Goal: Task Accomplishment & Management: Manage account settings

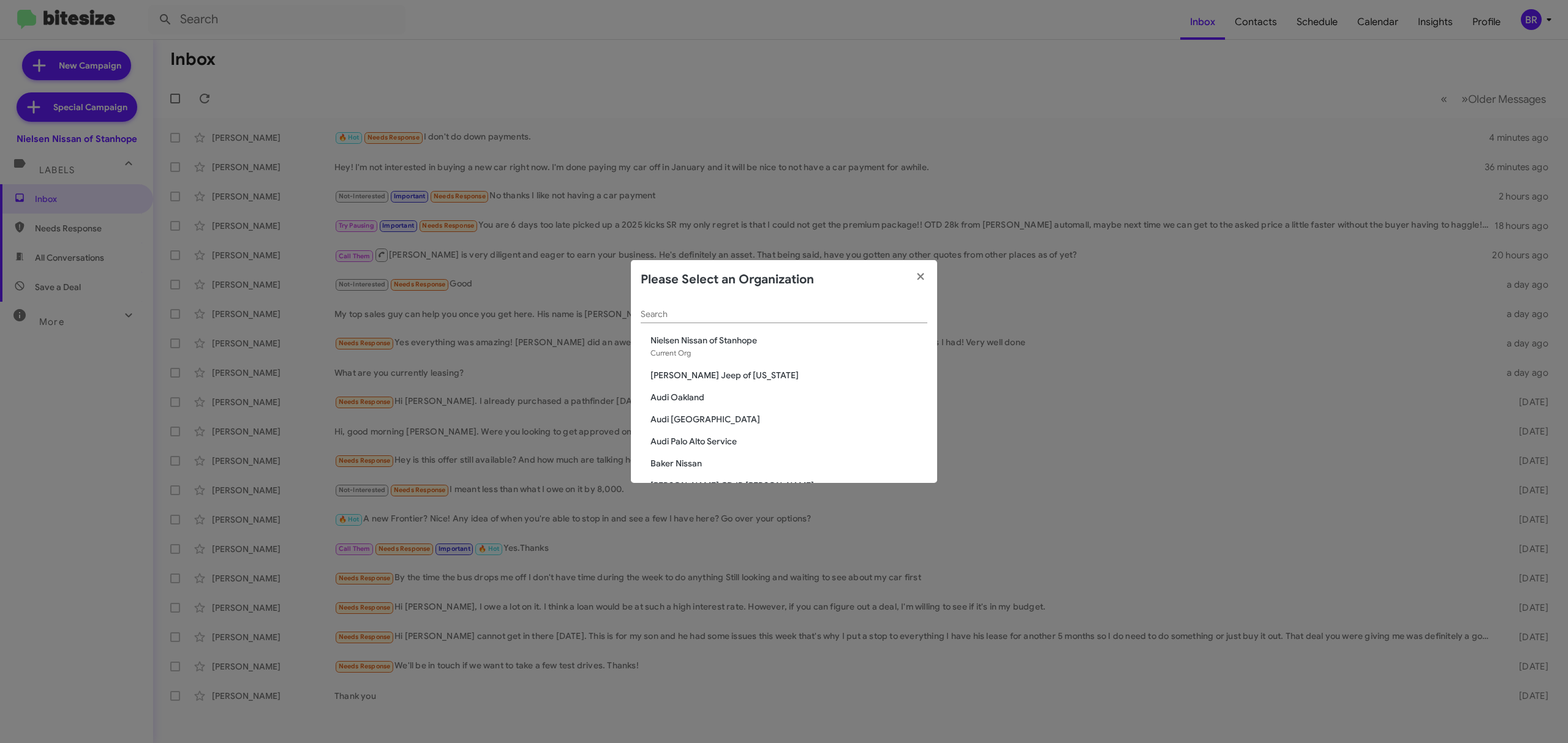
scroll to position [1331, 0]
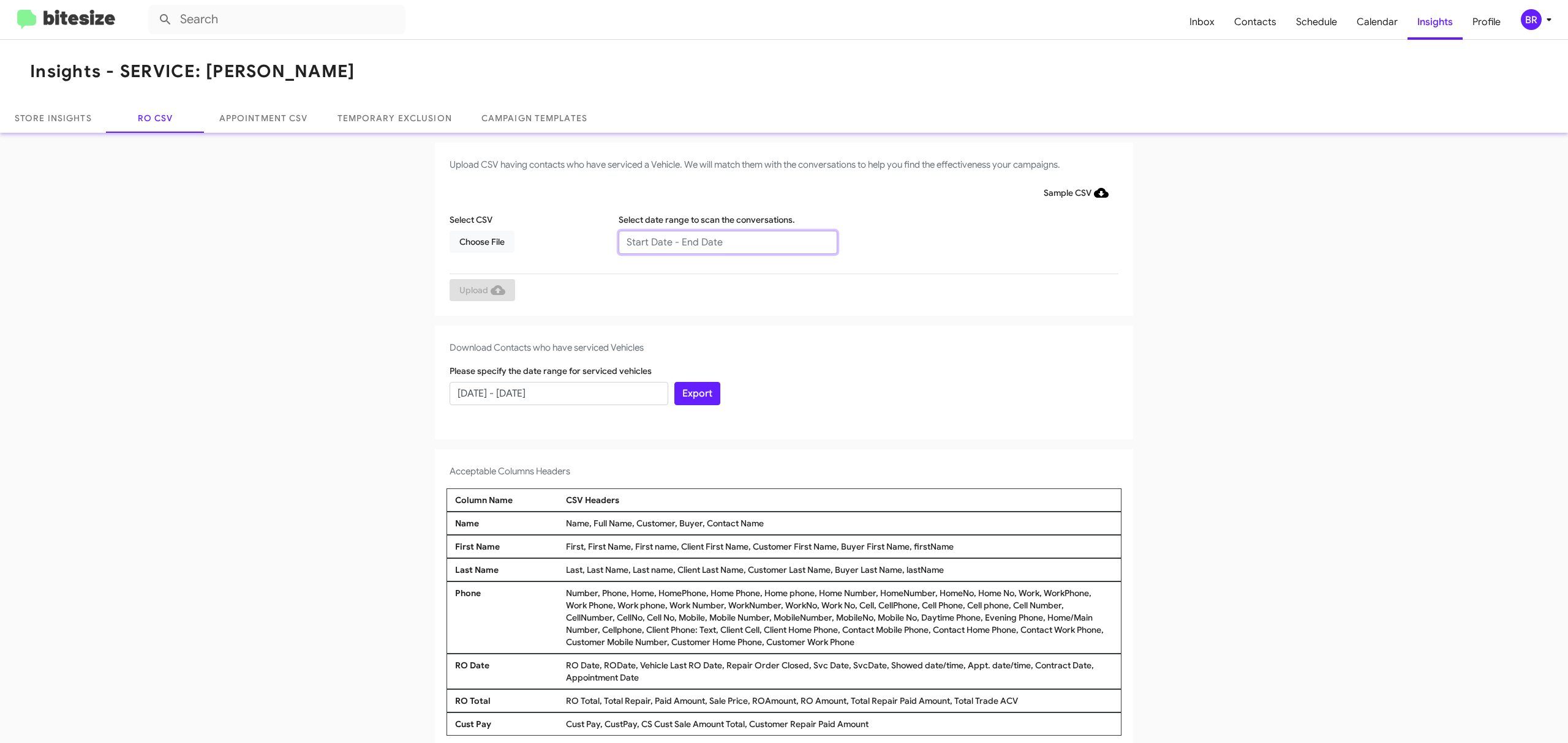
click at [721, 241] on input "text" at bounding box center [728, 242] width 219 height 23
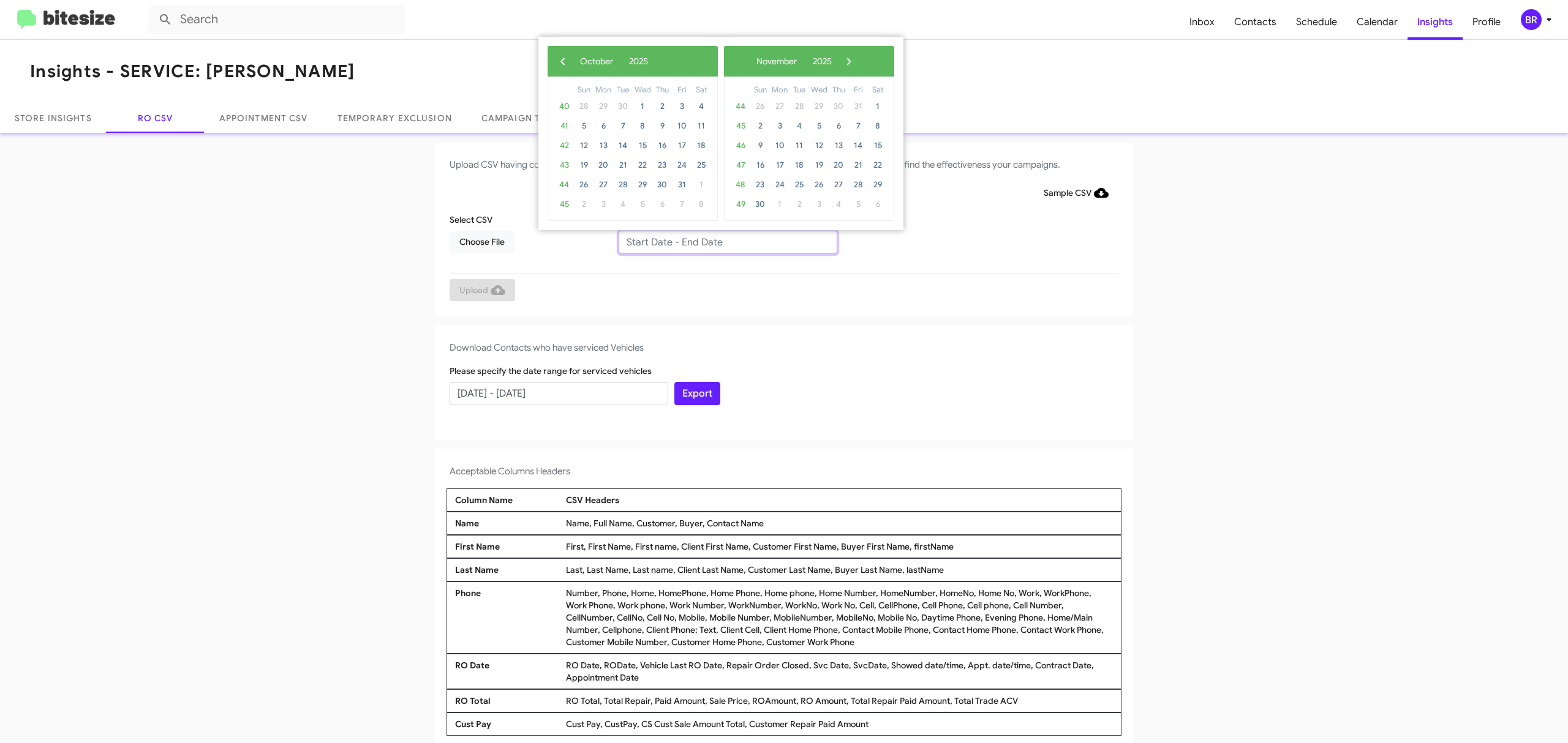
type input "[DATE] - [DATE]"
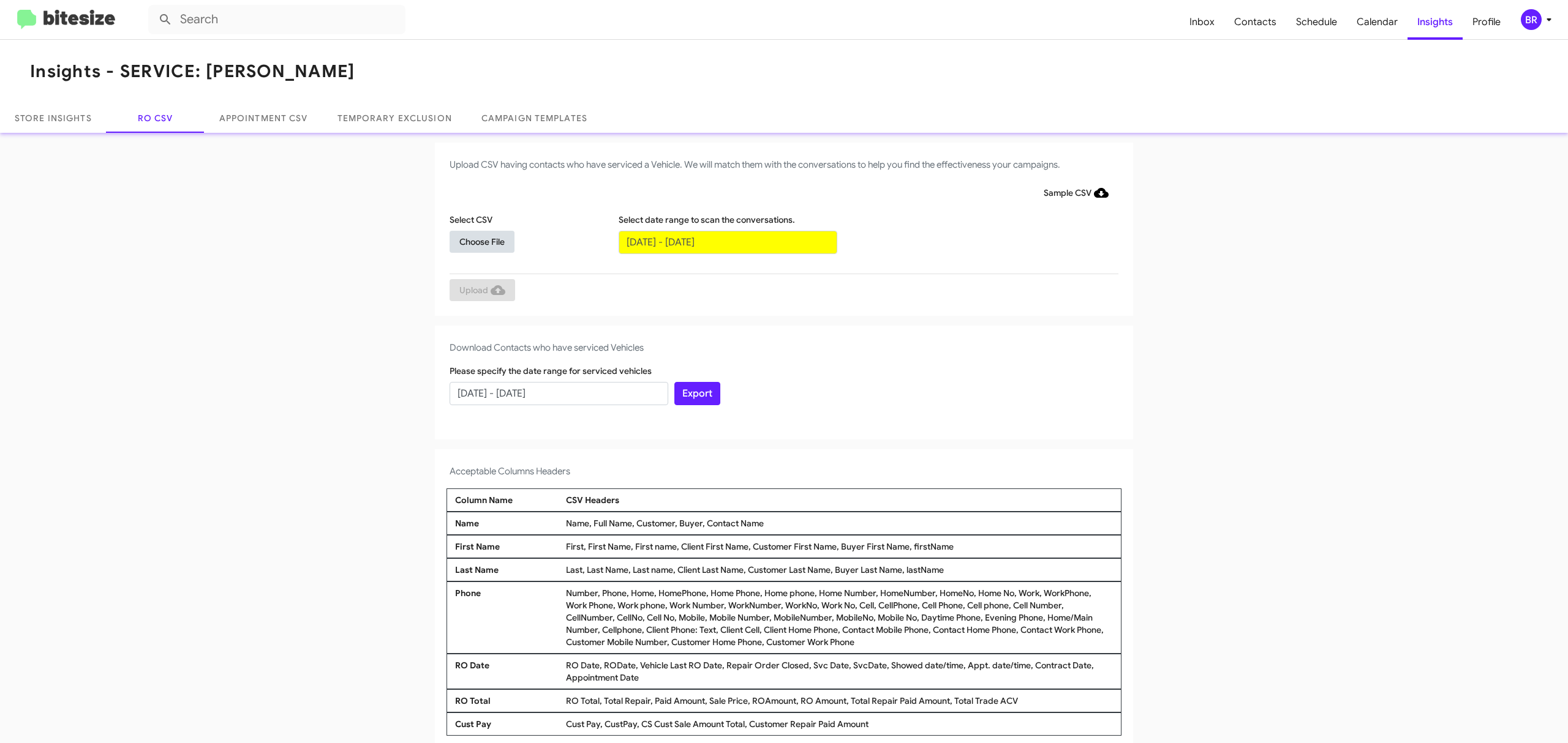
click at [475, 241] on span "Choose File" at bounding box center [482, 241] width 45 height 22
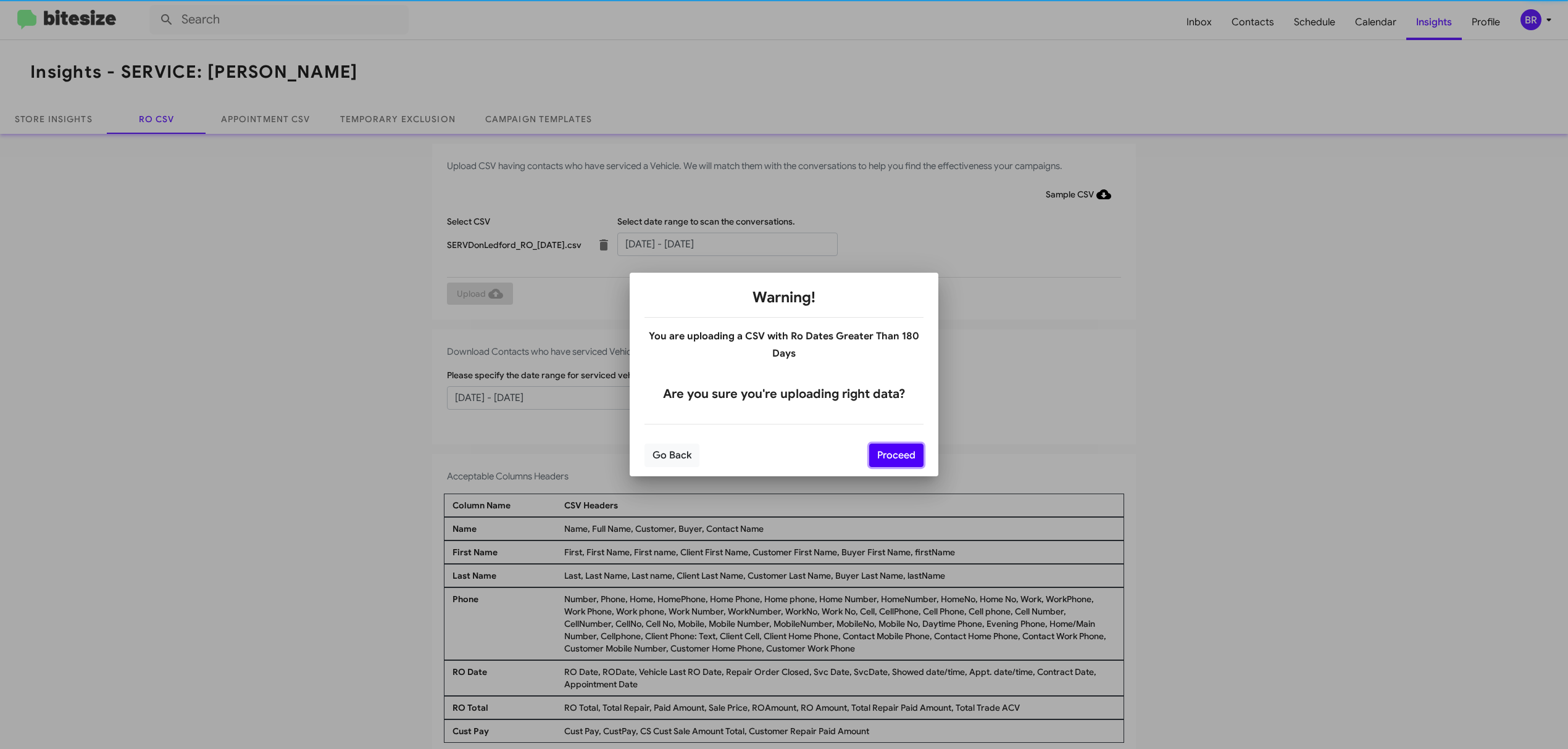
click at [895, 455] on button "Proceed" at bounding box center [896, 455] width 54 height 23
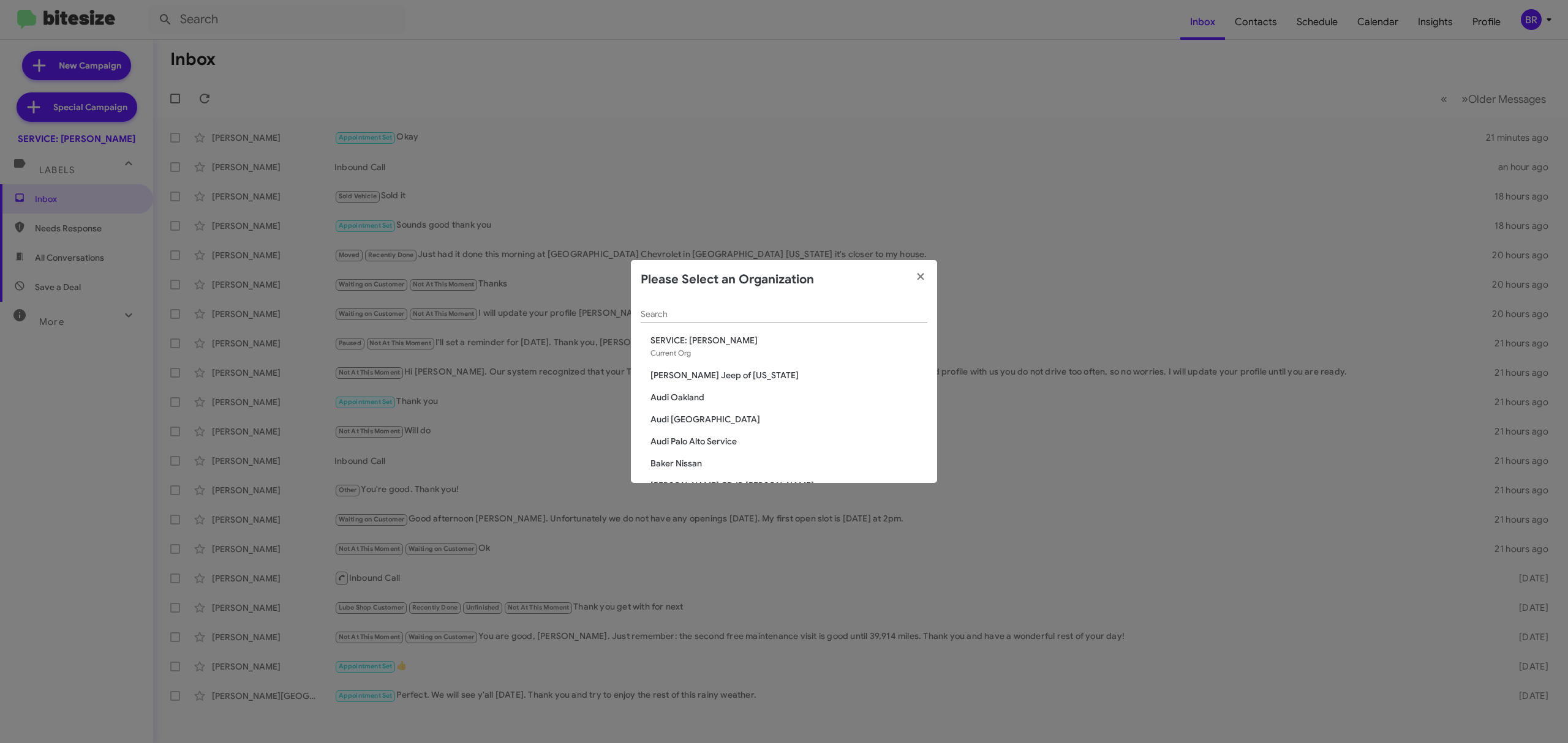
scroll to position [1331, 0]
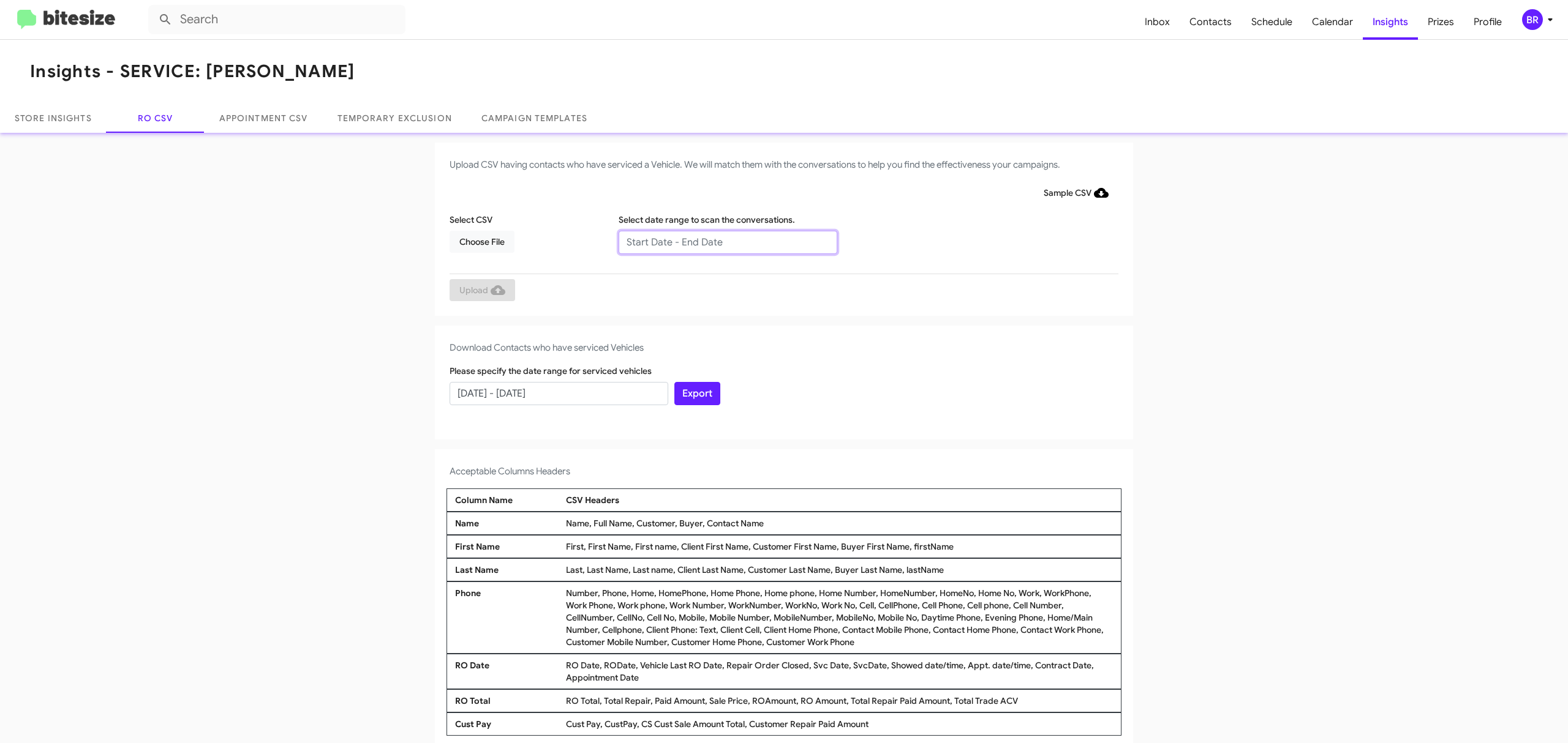
click at [721, 241] on input "text" at bounding box center [728, 242] width 219 height 23
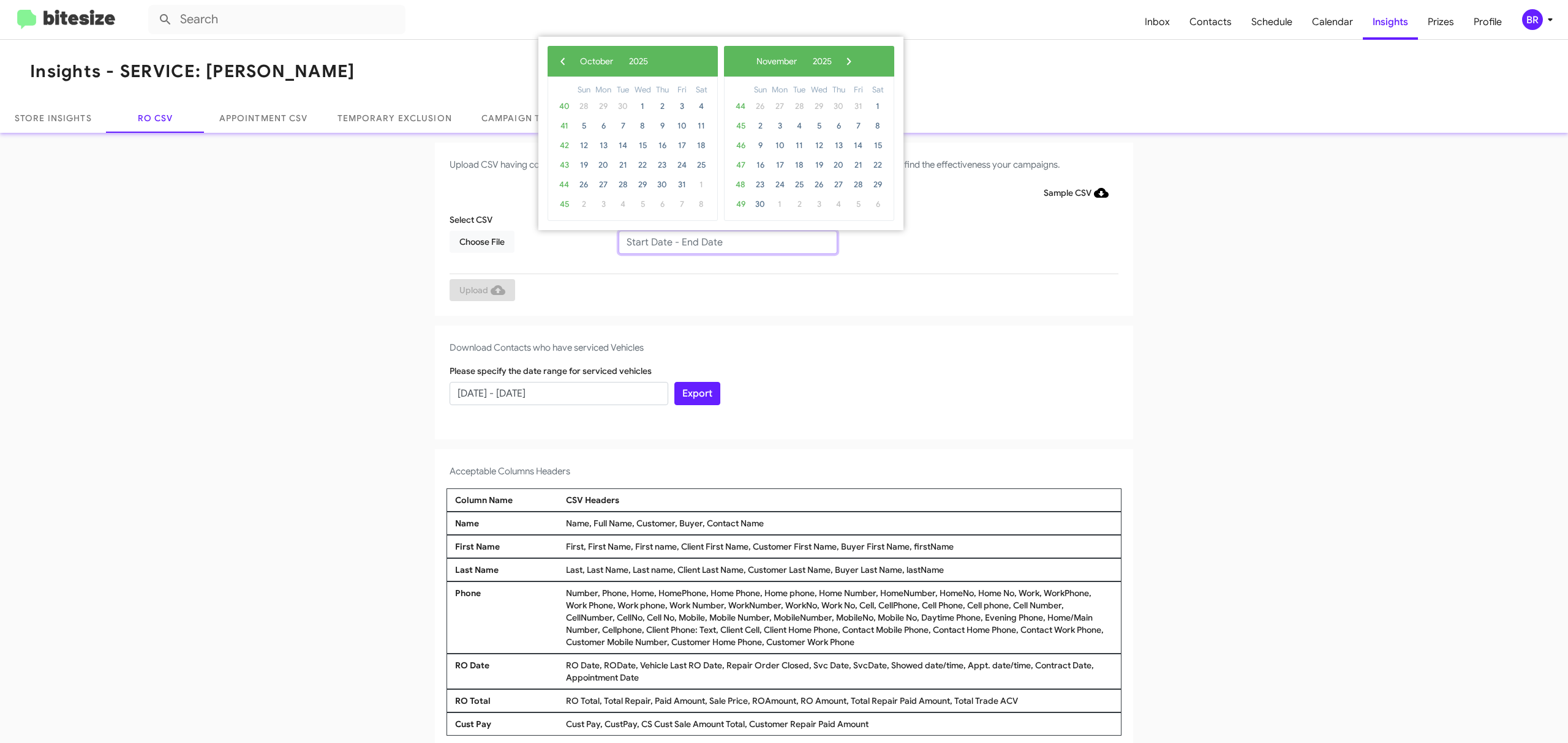
type input "08/08/2025 - 10/08/2025"
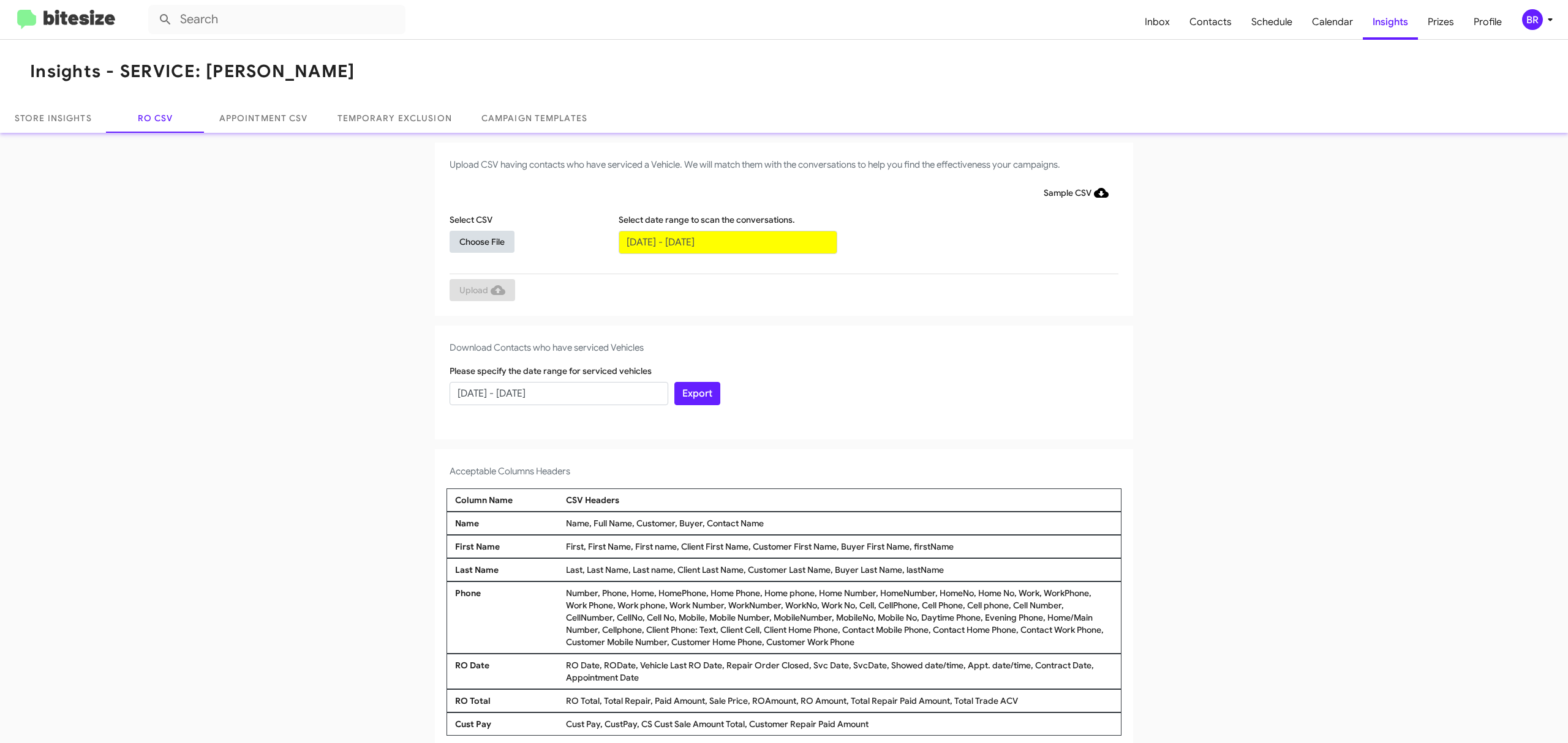
click at [475, 241] on span "Choose File" at bounding box center [482, 241] width 45 height 22
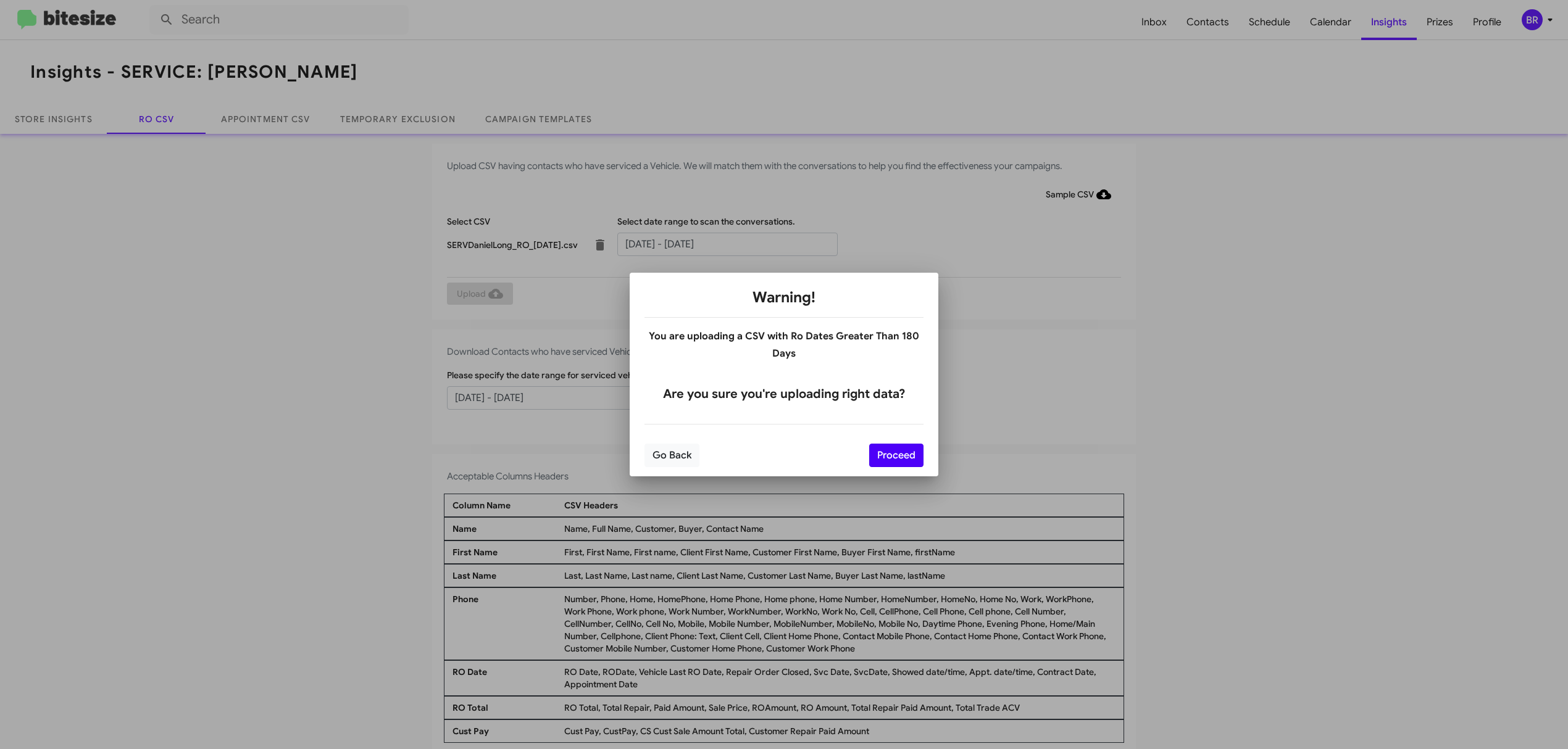
click at [895, 455] on button "Proceed" at bounding box center [896, 455] width 54 height 23
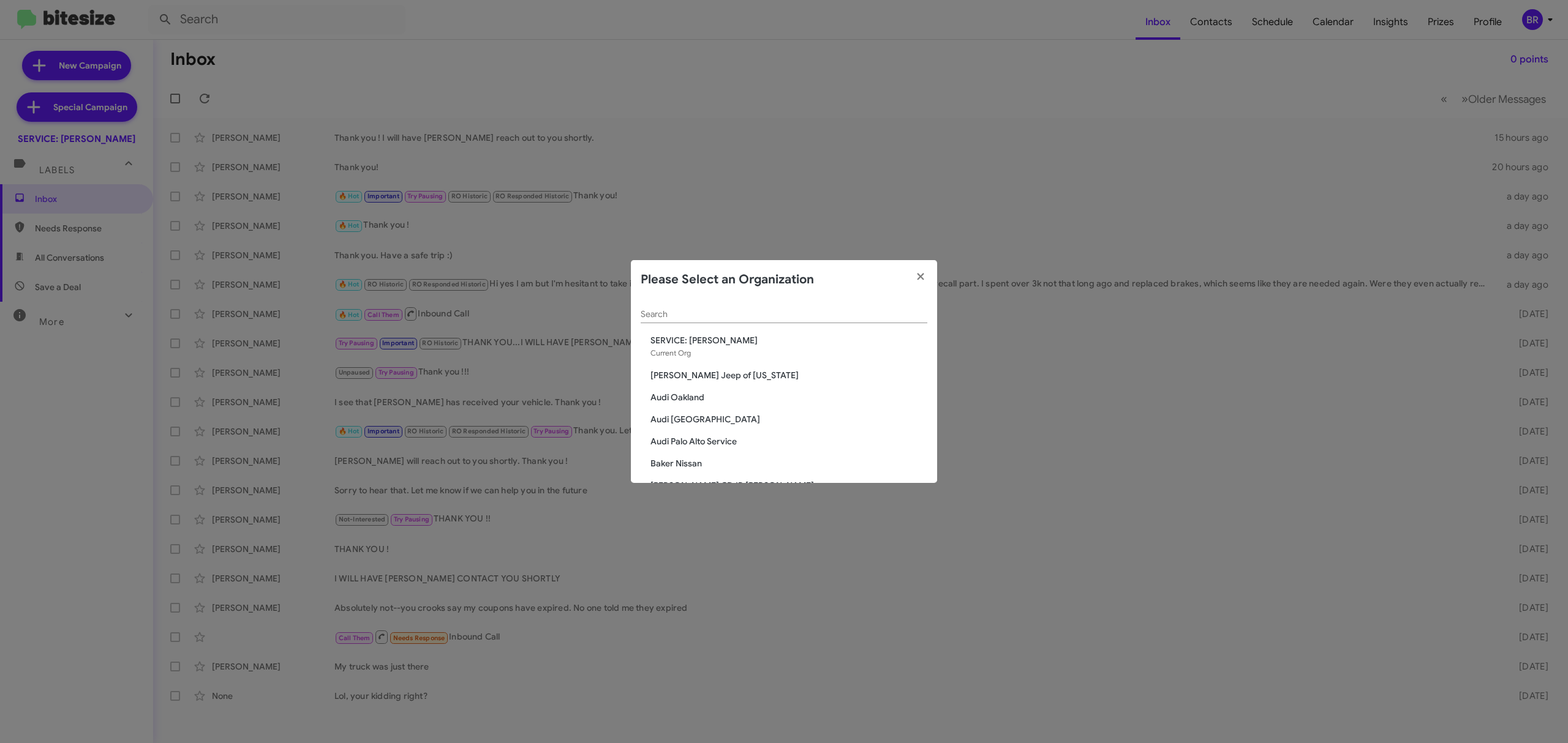
click at [770, 319] on div "Search" at bounding box center [783, 311] width 286 height 24
paste input "Audi Palo Alto Service"
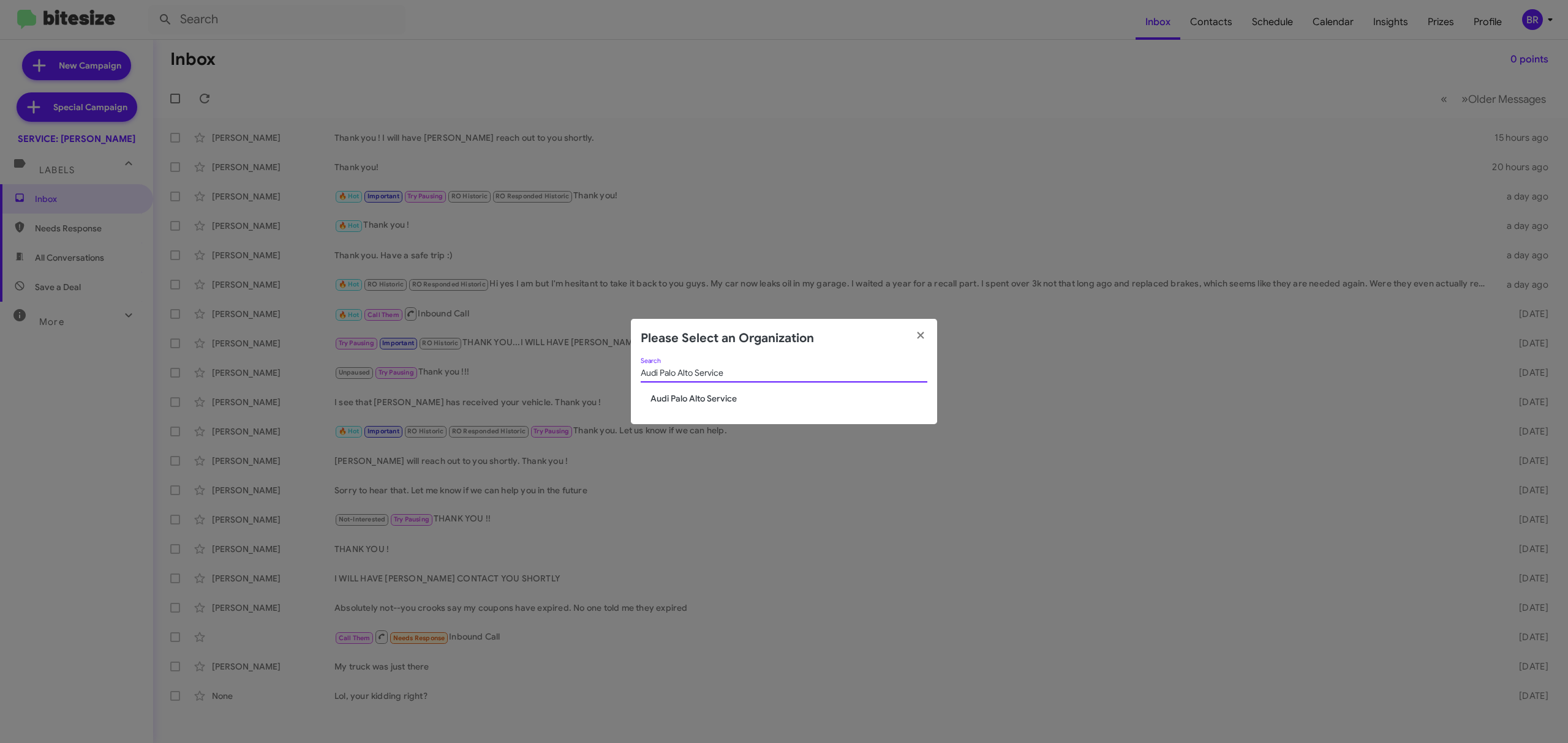
click at [734, 370] on input "Audi Palo Alto Service" at bounding box center [783, 373] width 286 height 10
paste input "Oakland"
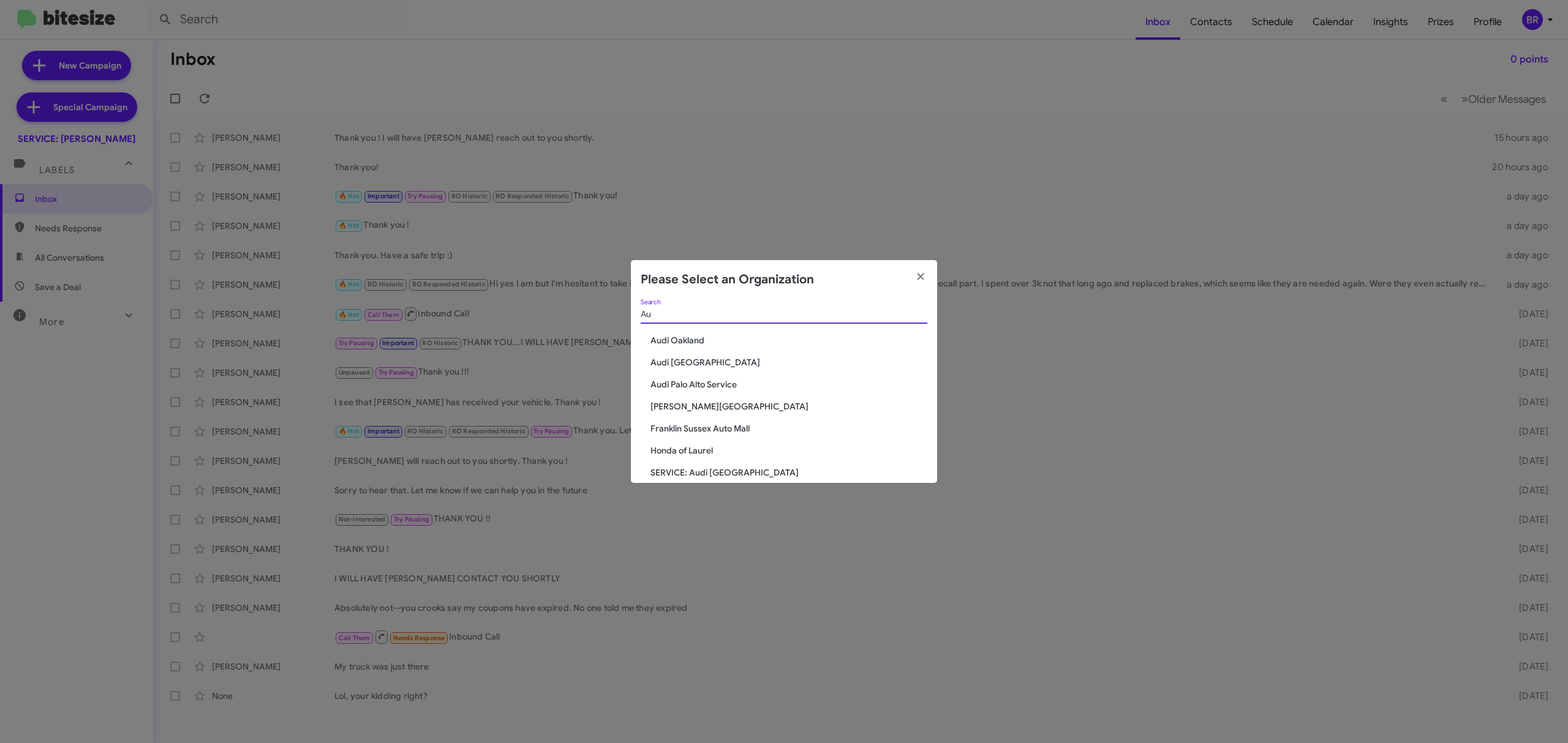
type input "A"
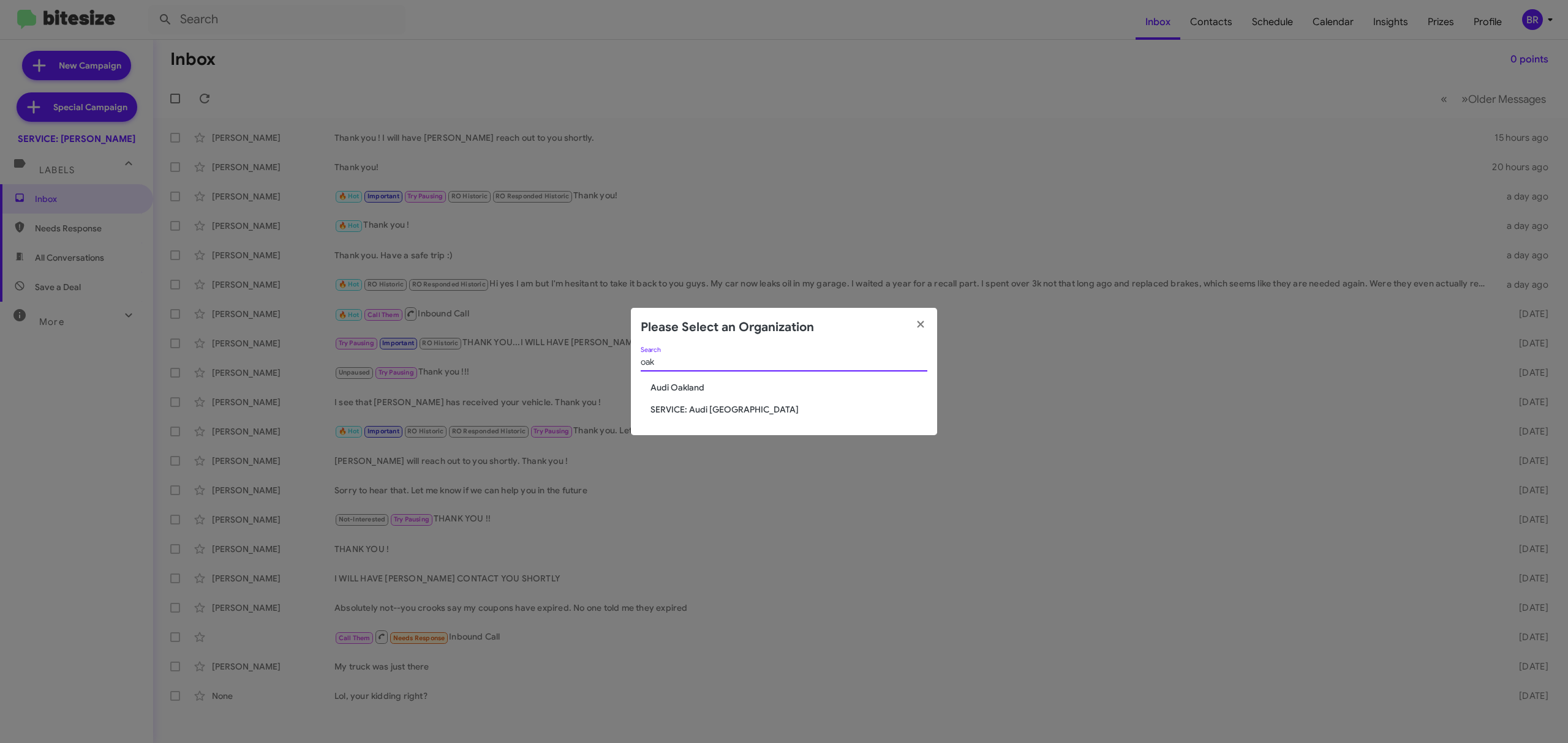
click at [699, 363] on input "oak" at bounding box center [783, 363] width 286 height 10
click at [699, 361] on input "oak" at bounding box center [783, 363] width 286 height 10
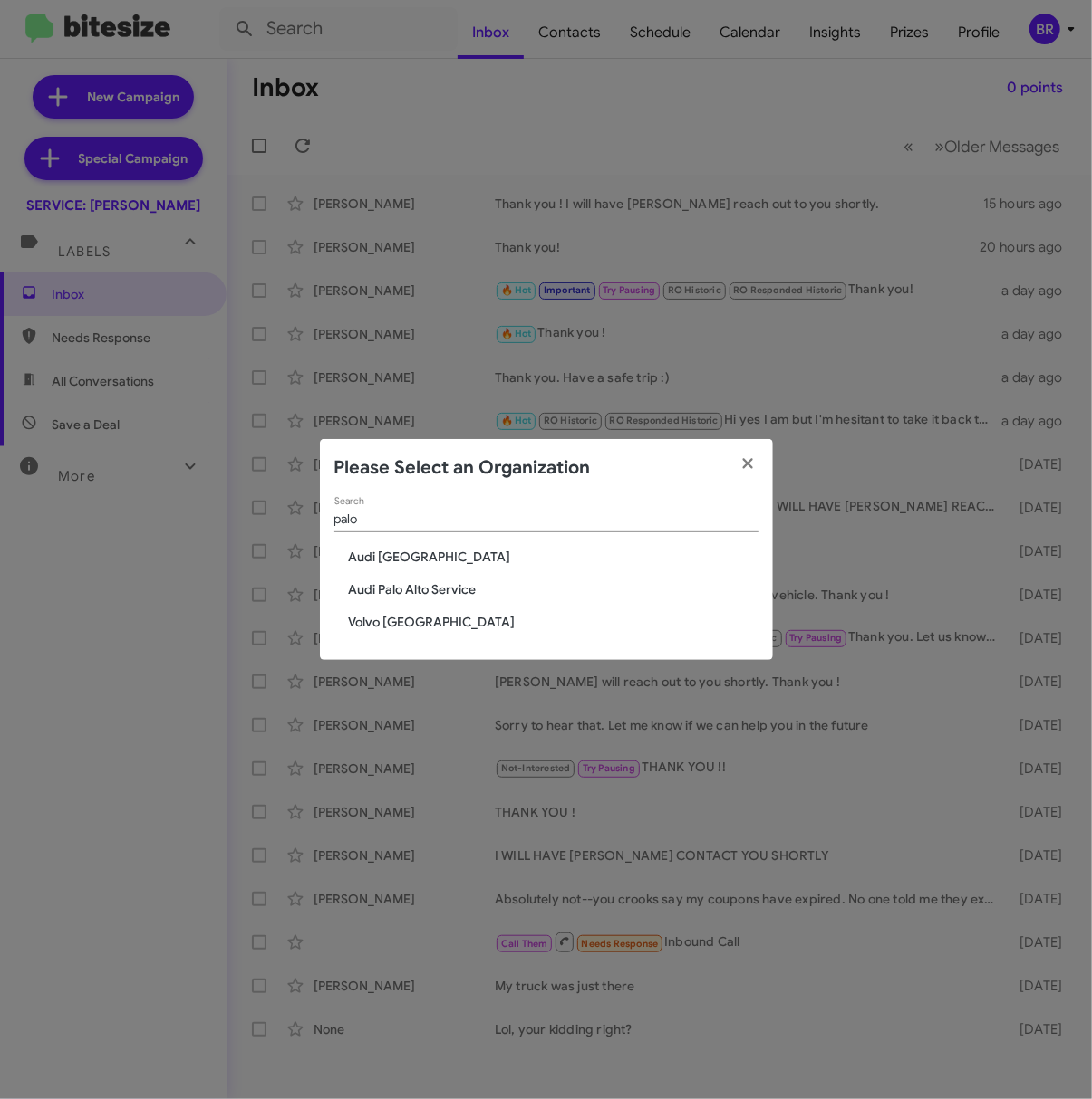
click at [540, 525] on input "palo" at bounding box center [546, 520] width 424 height 15
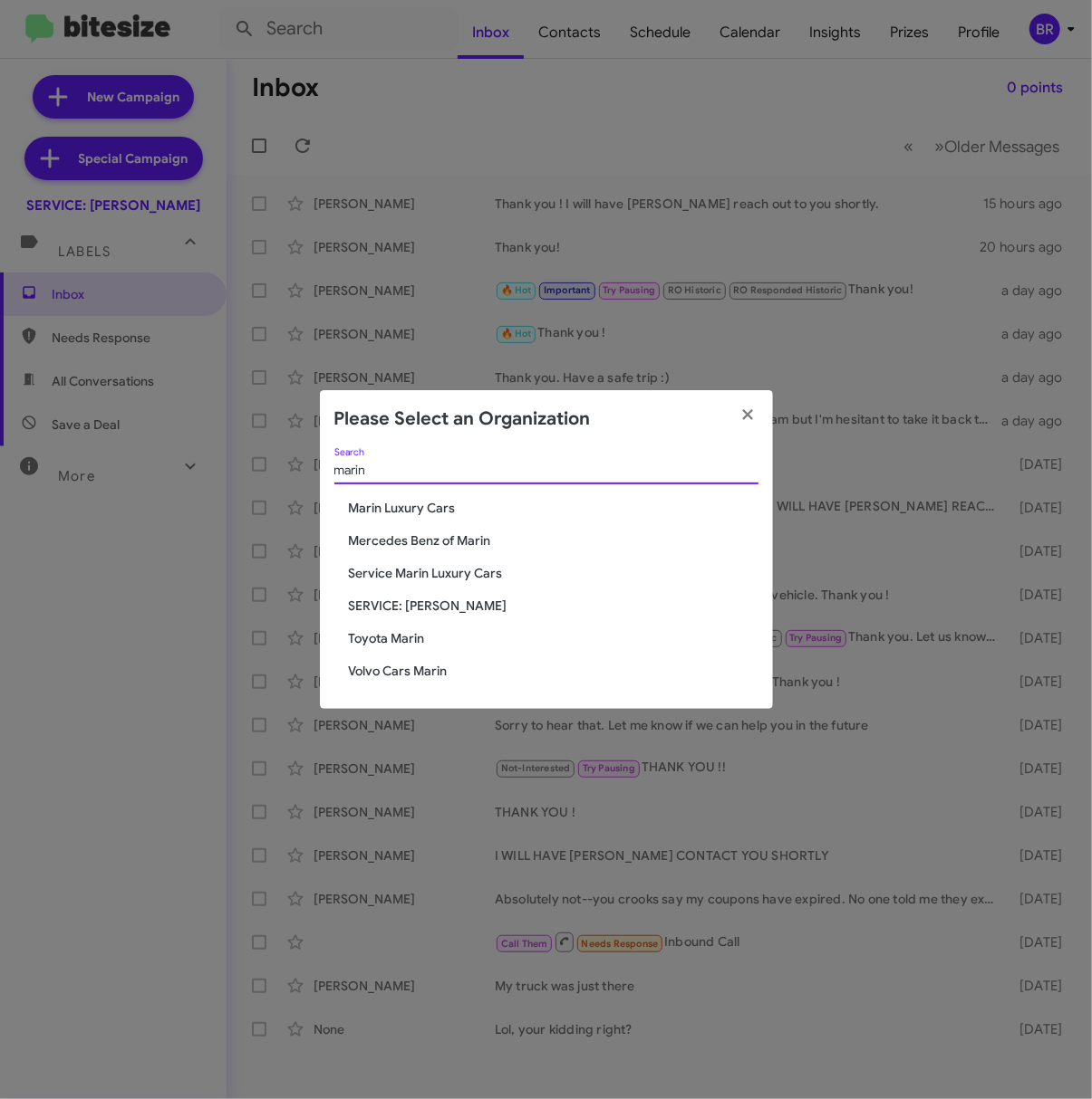
type input "marin"
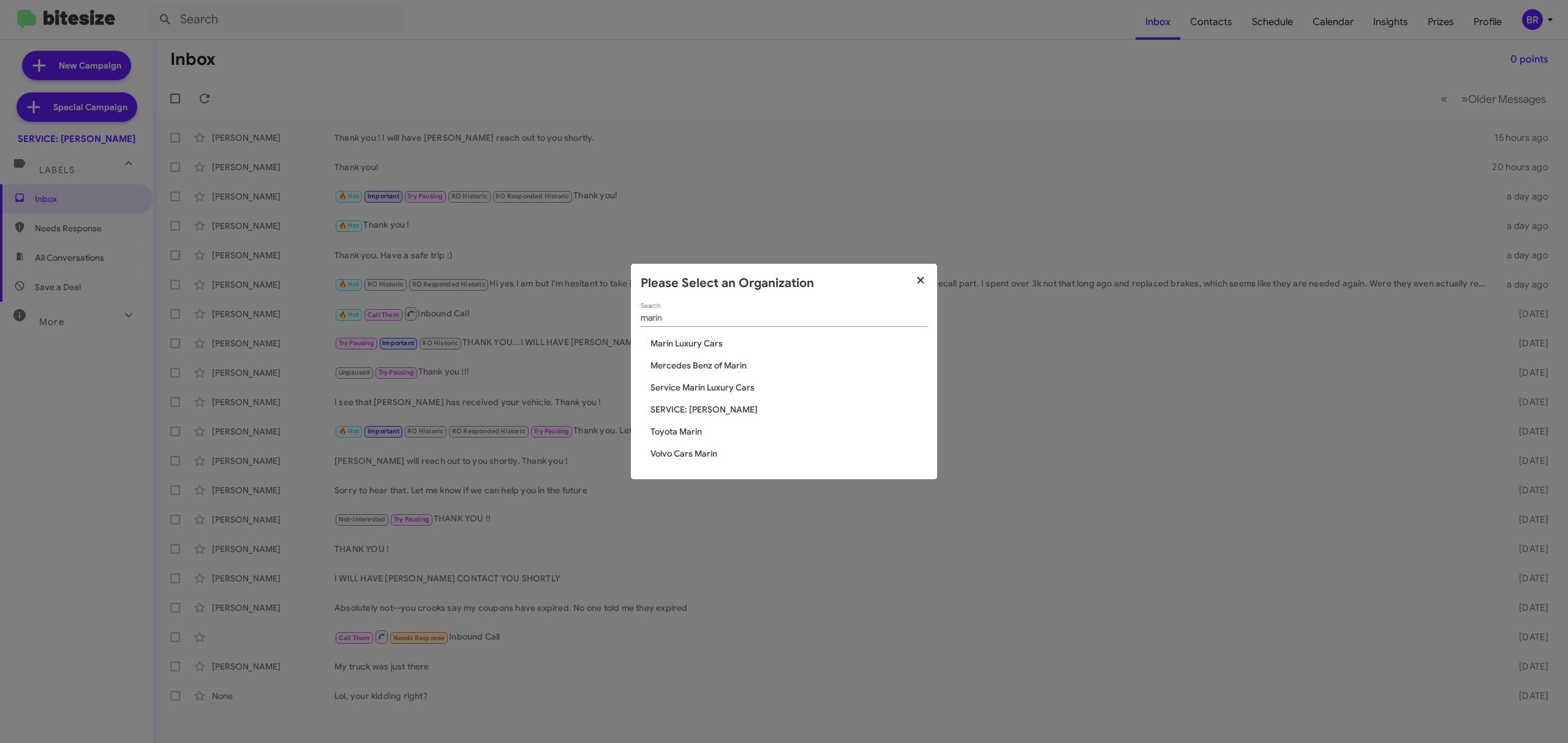
click at [929, 283] on button "button" at bounding box center [921, 281] width 34 height 34
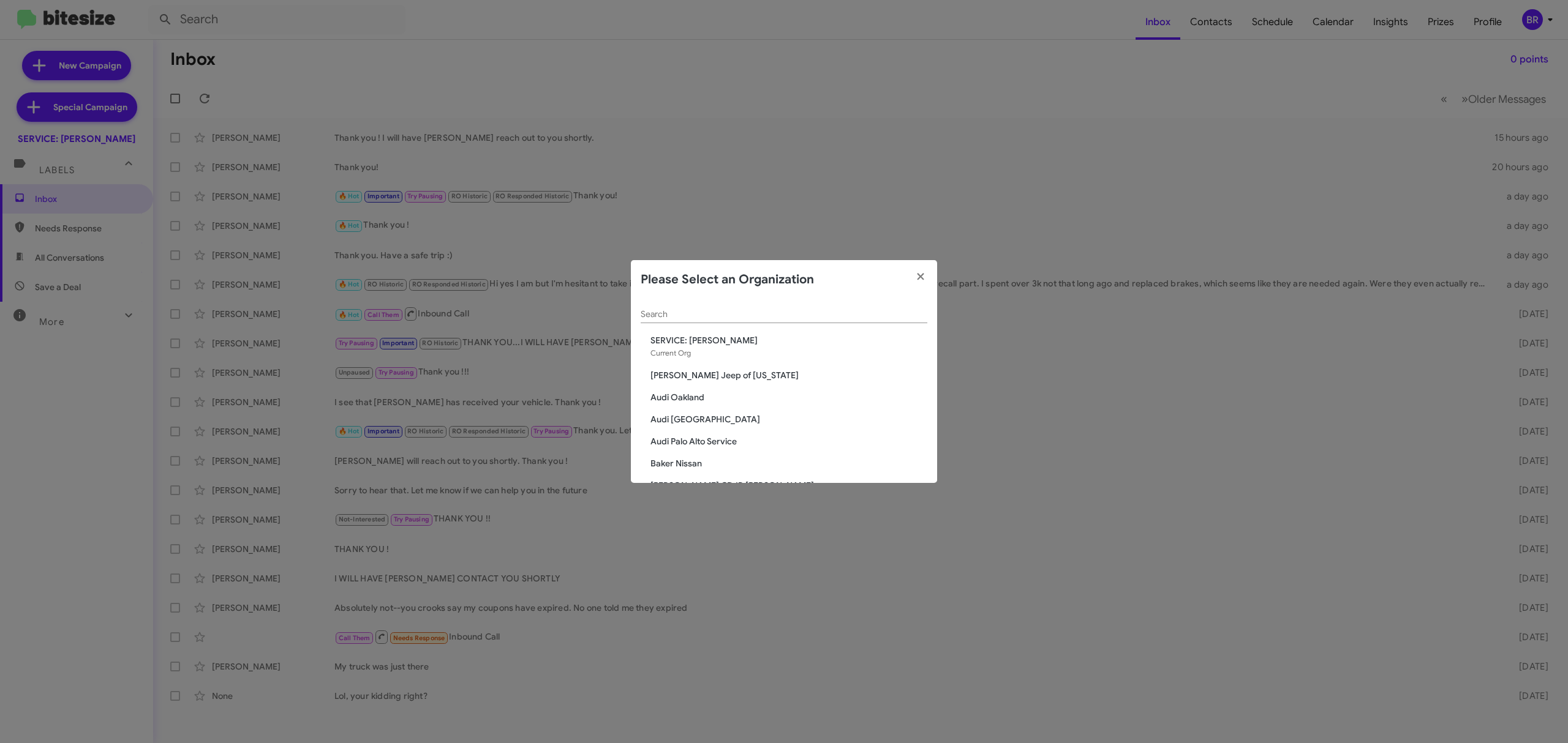
click at [839, 283] on div "Please Select an Organization" at bounding box center [784, 279] width 306 height 39
click at [721, 435] on span "Audi Palo Alto Service" at bounding box center [789, 442] width 277 height 13
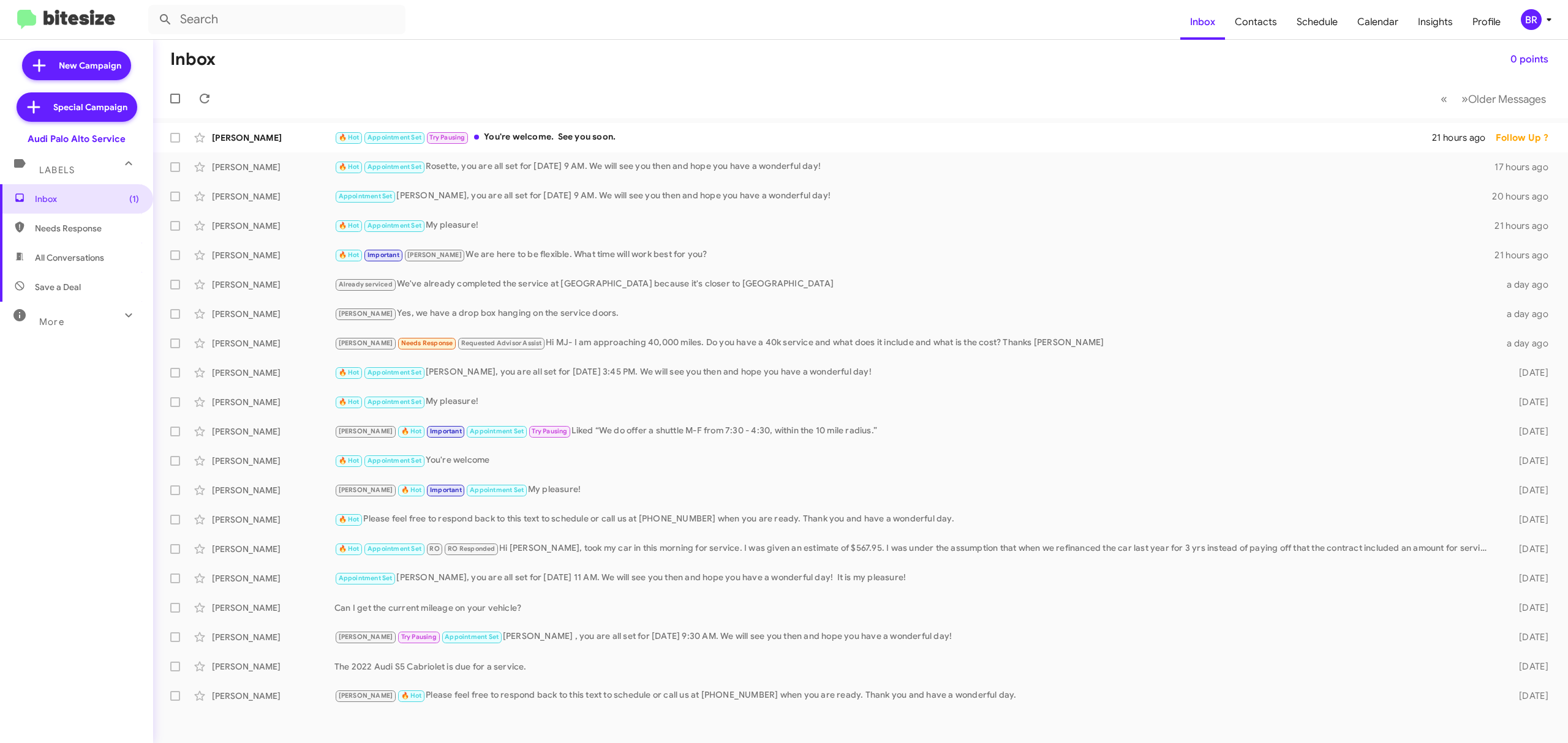
click at [1540, 13] on div "BR" at bounding box center [1530, 19] width 21 height 21
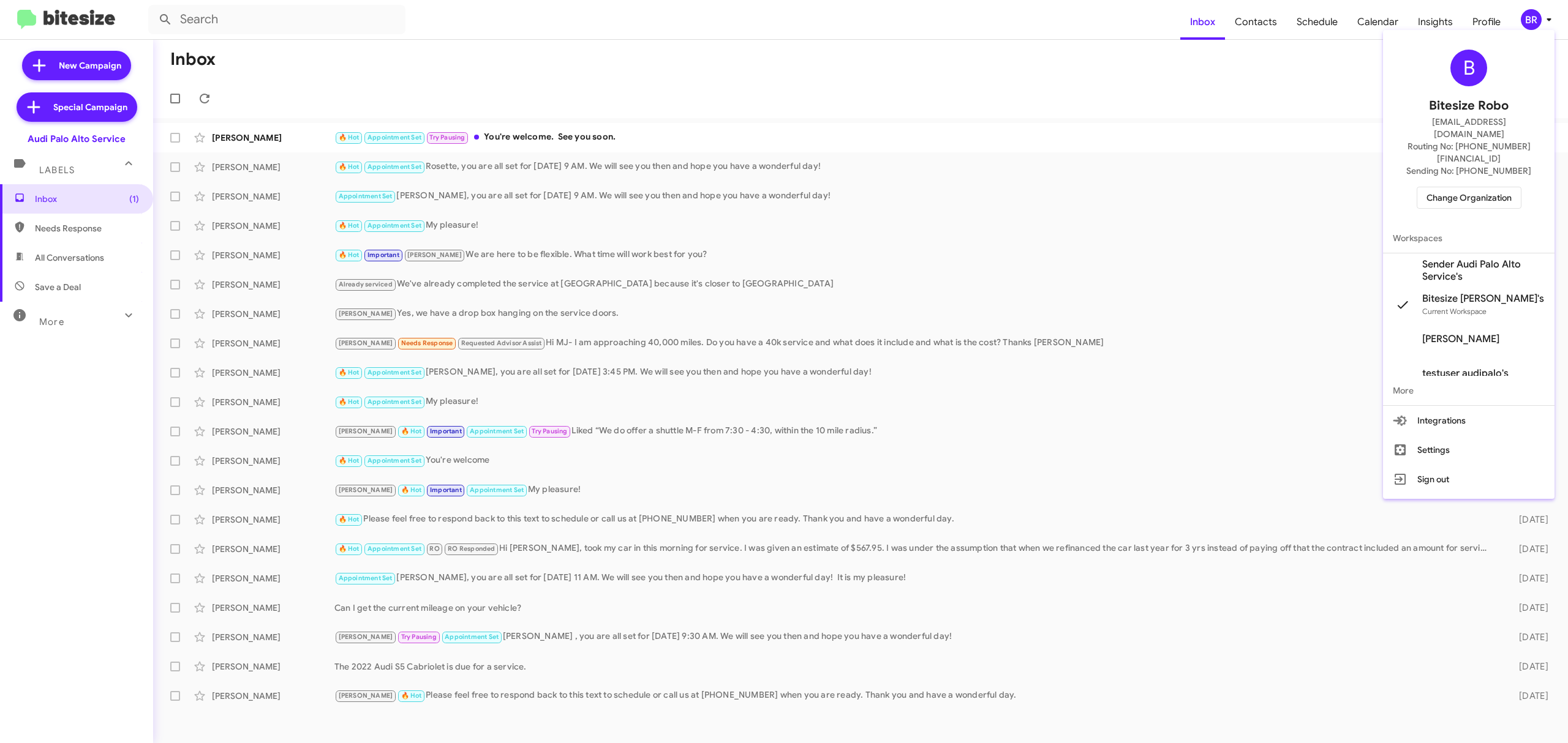
click at [1459, 187] on span "Change Organization" at bounding box center [1469, 197] width 85 height 21
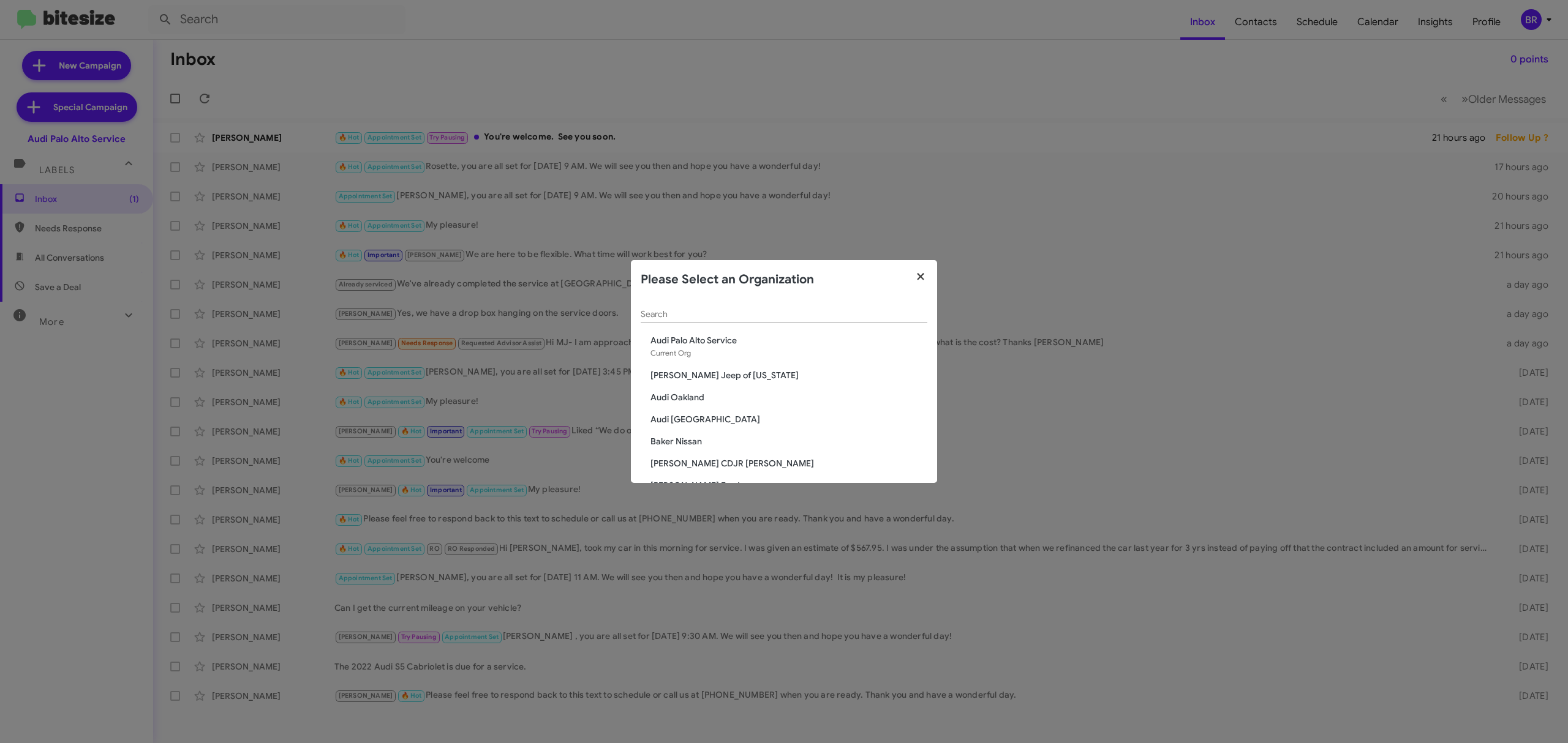
click at [922, 276] on icon "button" at bounding box center [920, 276] width 7 height 7
click at [920, 280] on icon "button" at bounding box center [921, 277] width 14 height 11
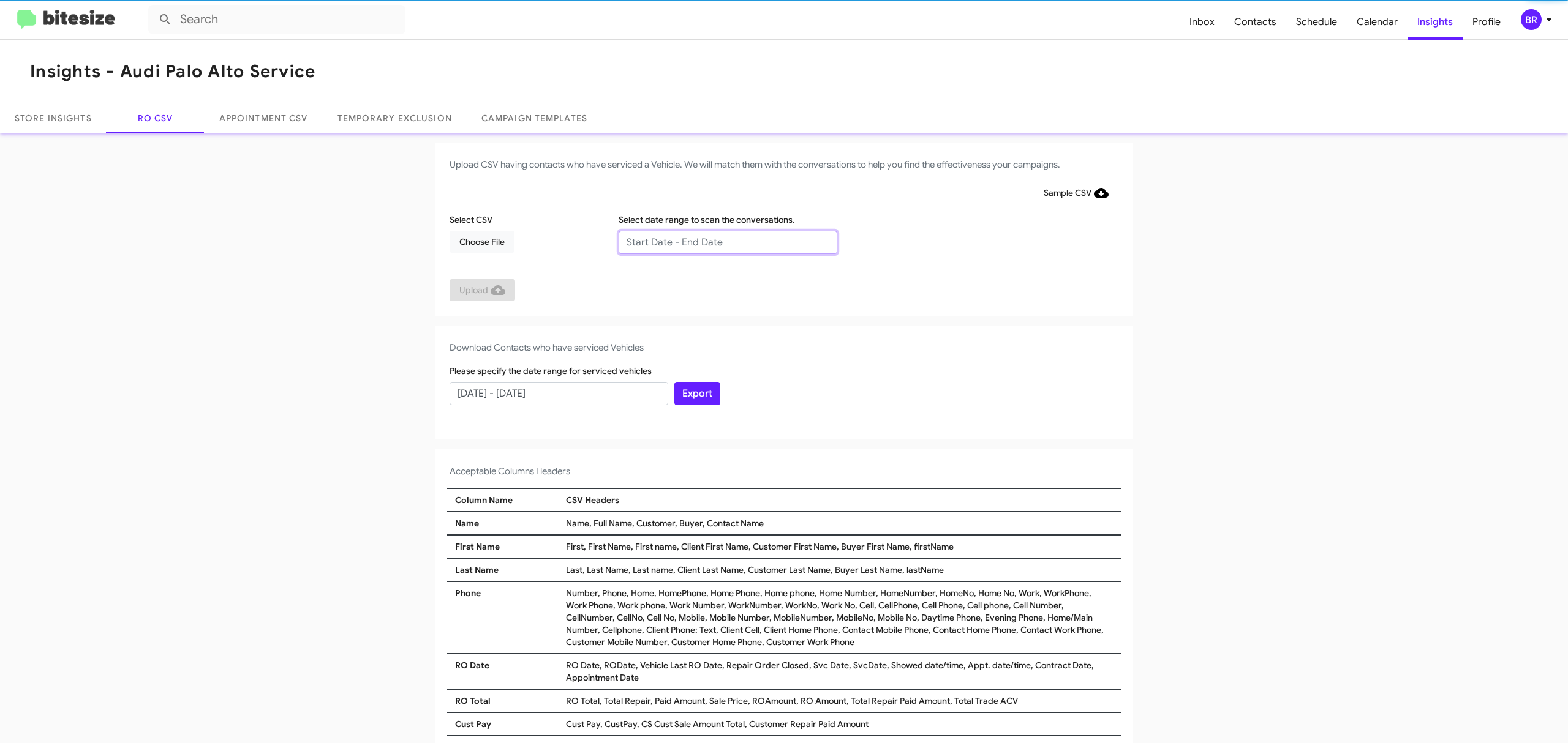
click at [721, 241] on input "text" at bounding box center [728, 242] width 219 height 23
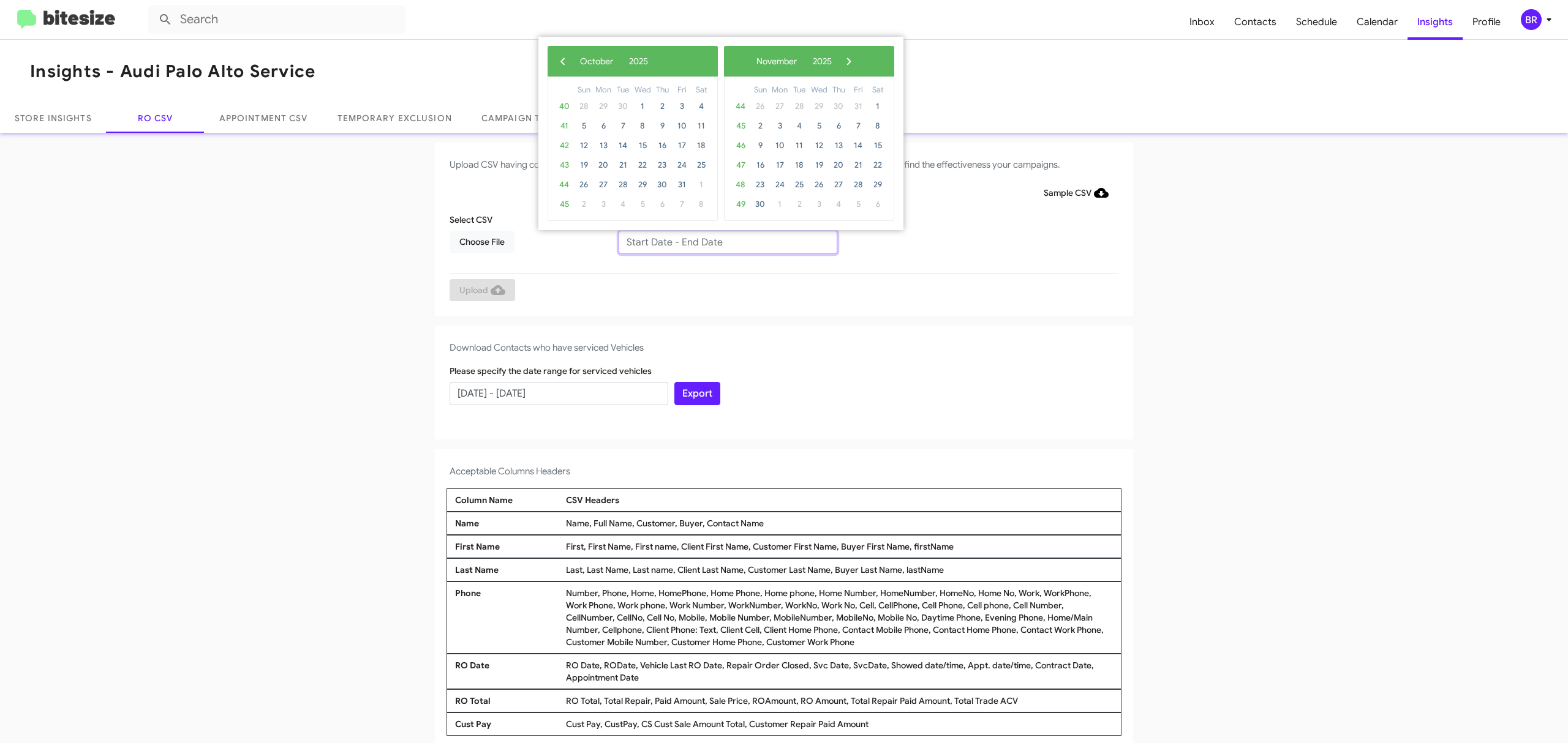
type input "[DATE] - [DATE]"
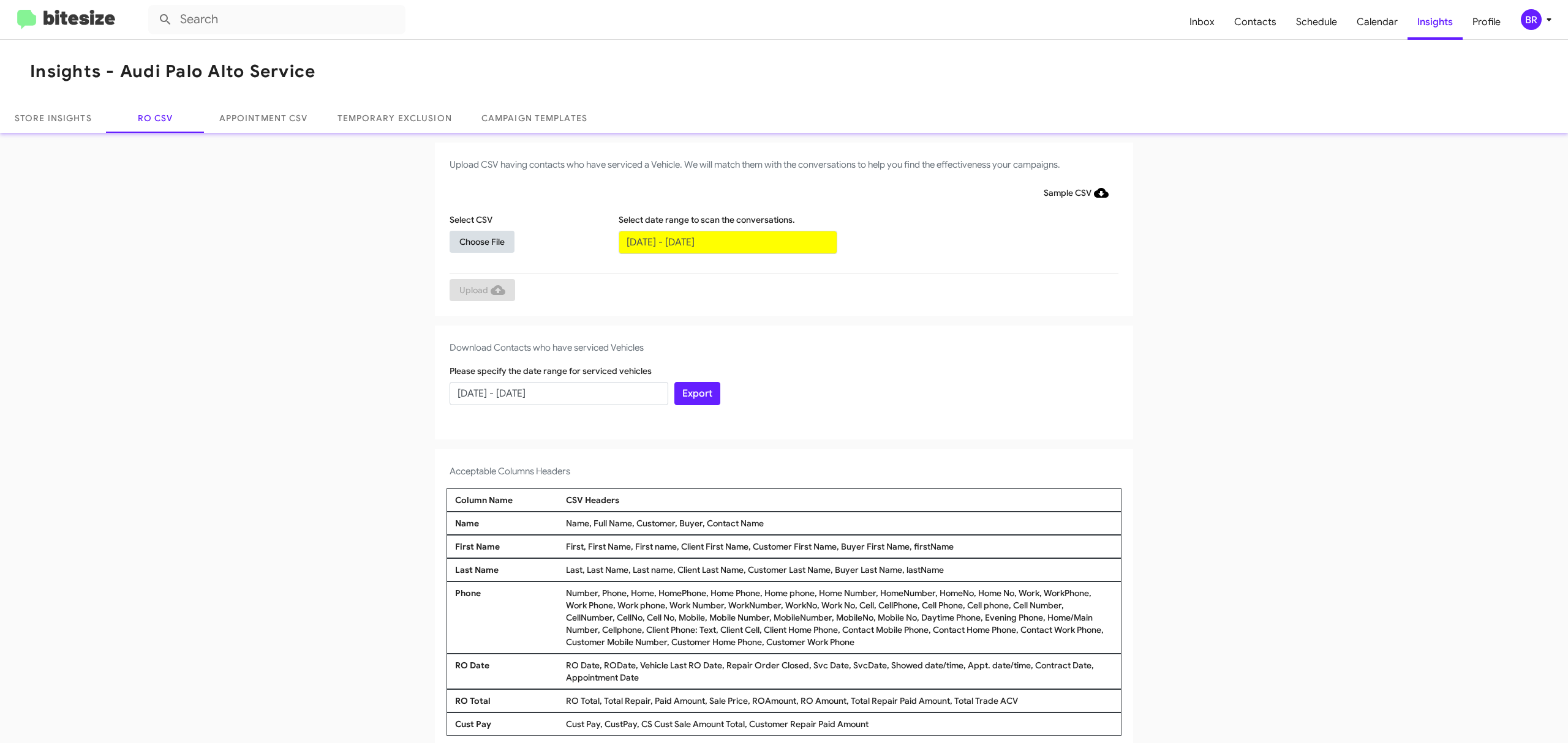
click at [475, 241] on span "Choose File" at bounding box center [482, 241] width 45 height 22
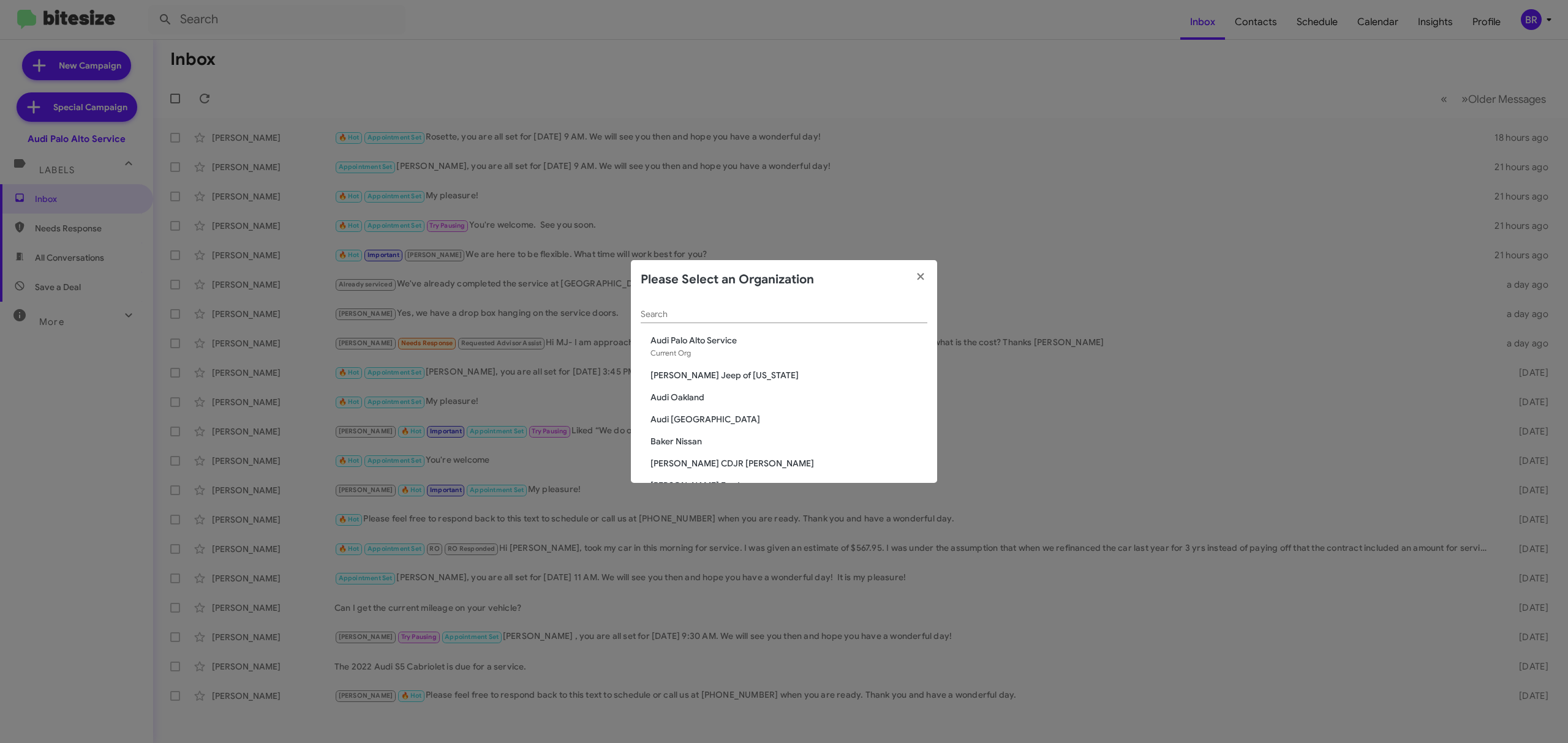
scroll to position [1155, 0]
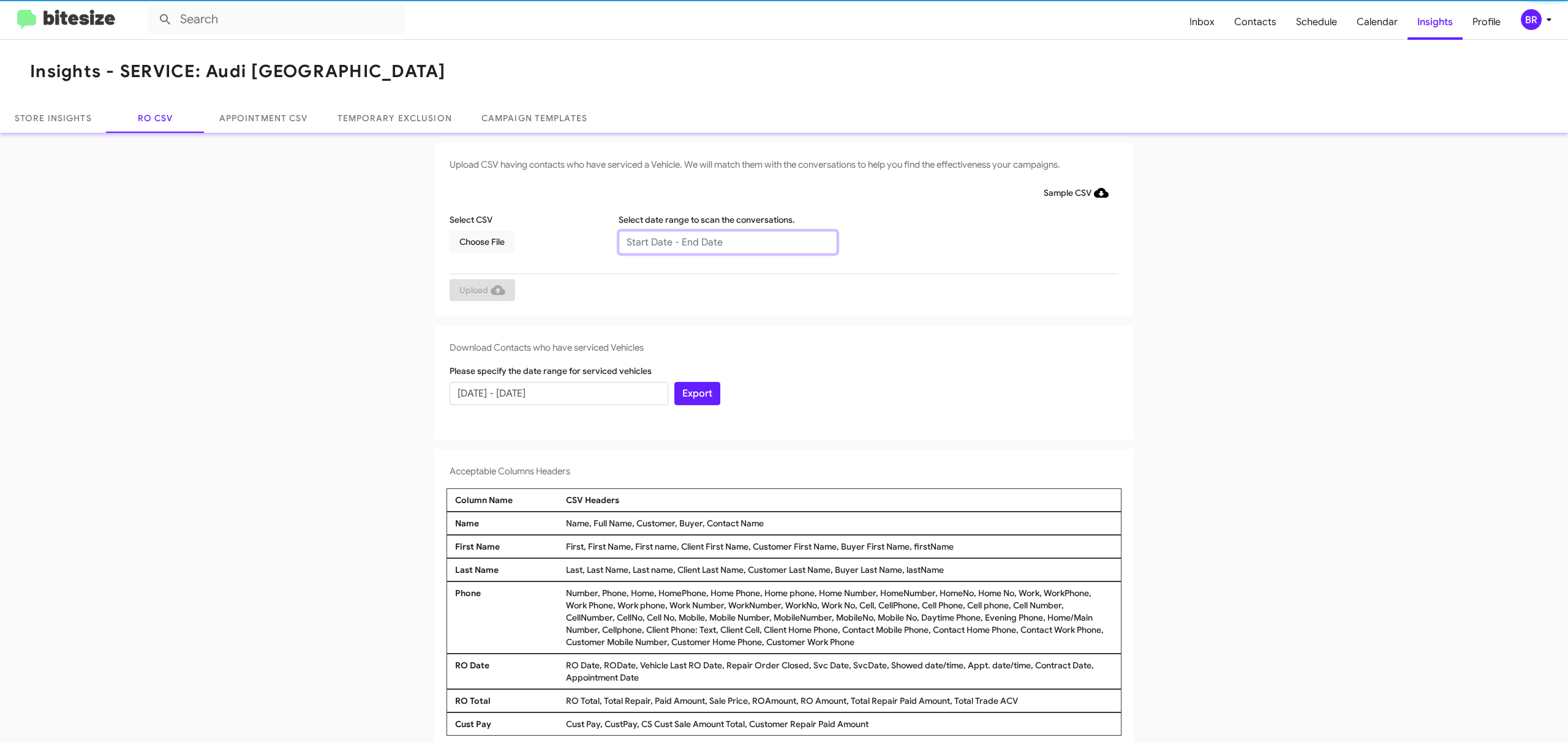
click at [721, 241] on input "text" at bounding box center [728, 242] width 219 height 23
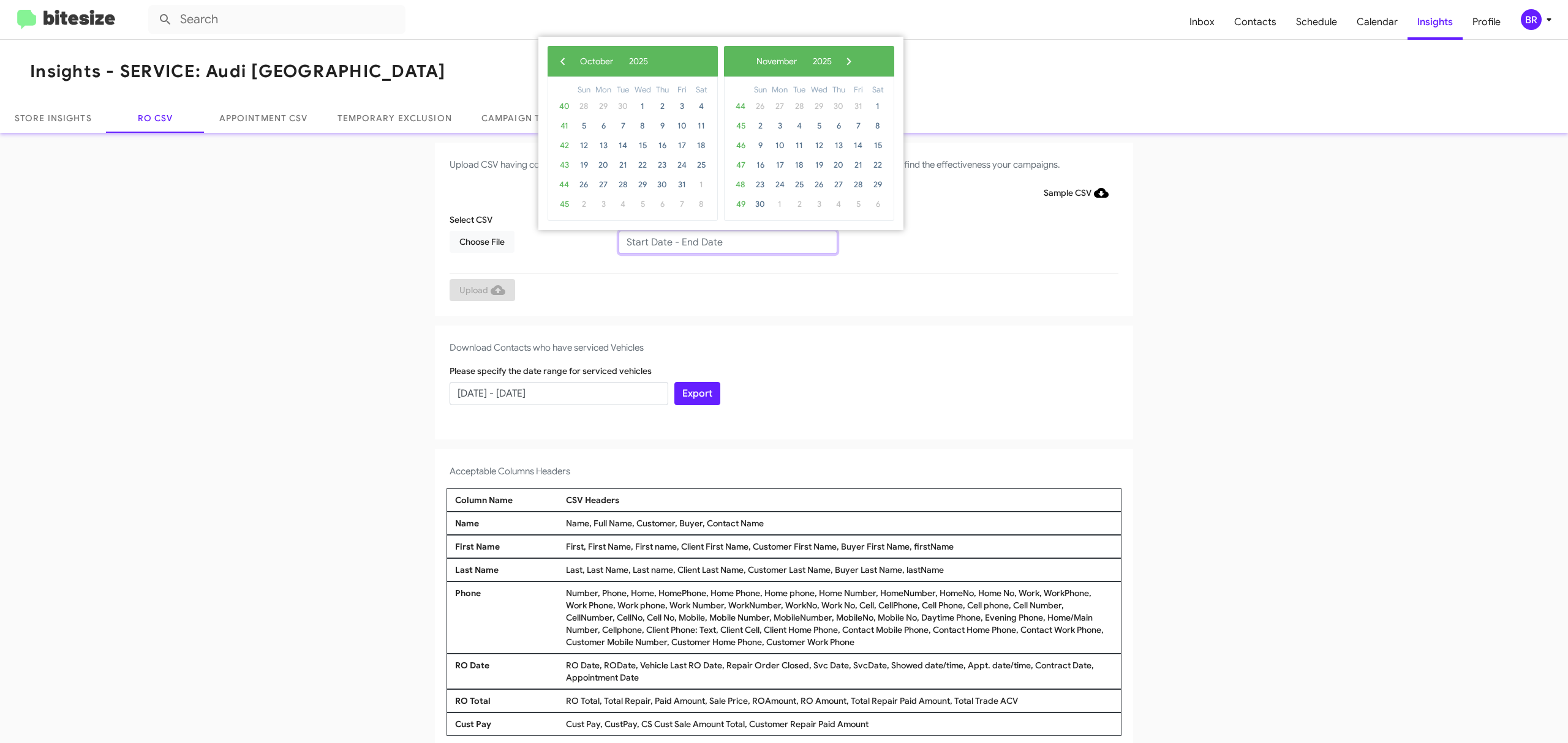
type input "[DATE] - [DATE]"
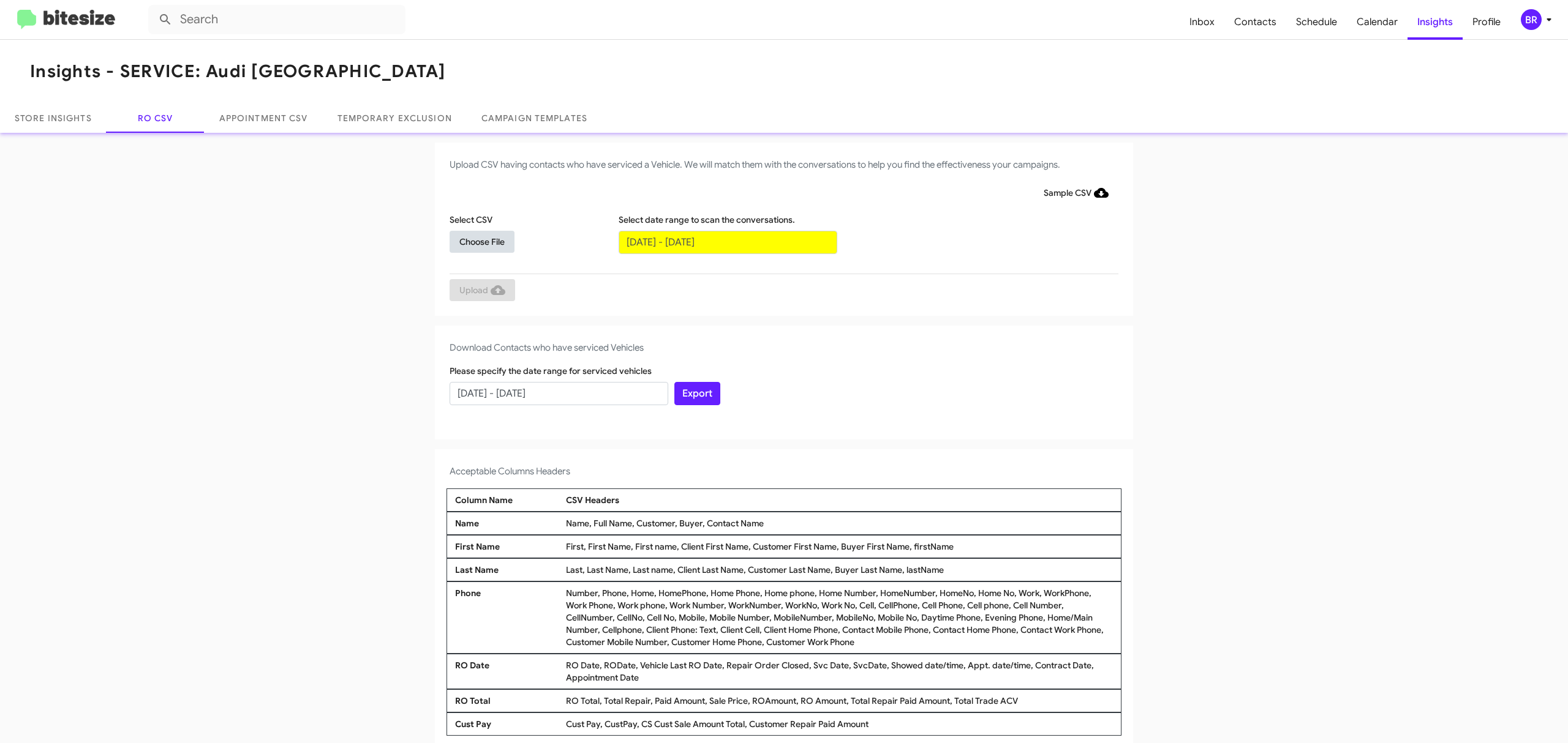
click at [475, 241] on span "Choose File" at bounding box center [482, 241] width 45 height 22
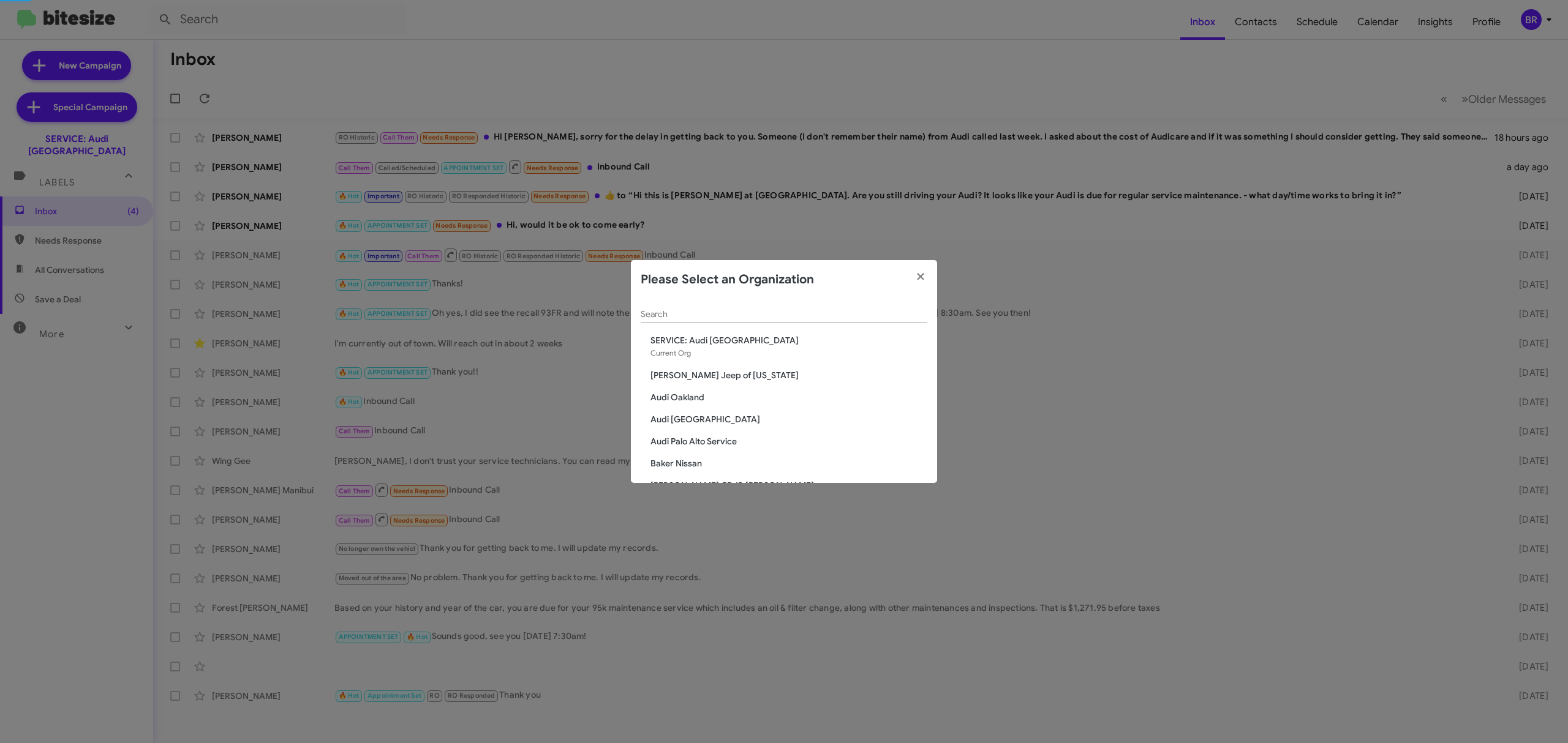
scroll to position [1551, 0]
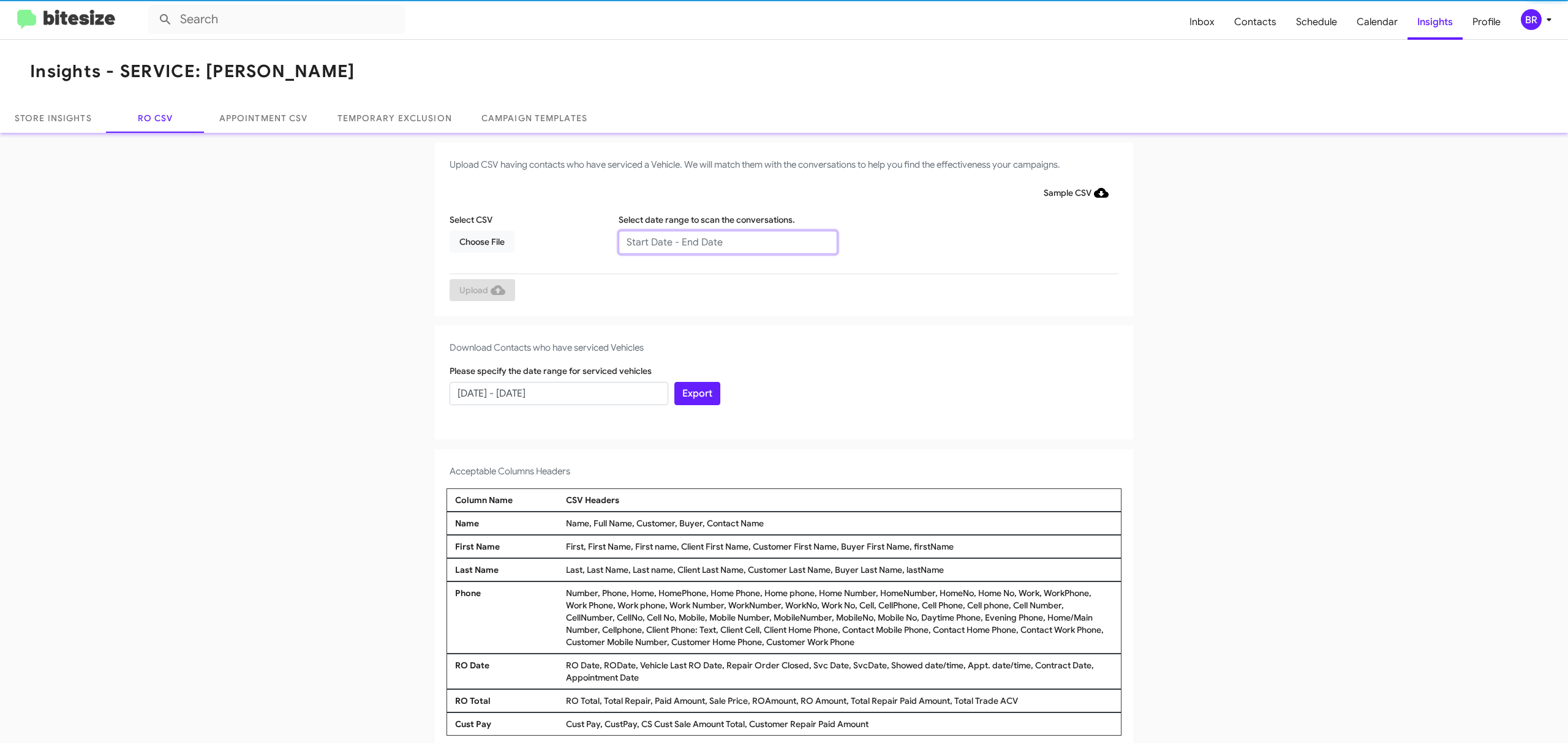
click at [721, 241] on input "text" at bounding box center [728, 242] width 219 height 23
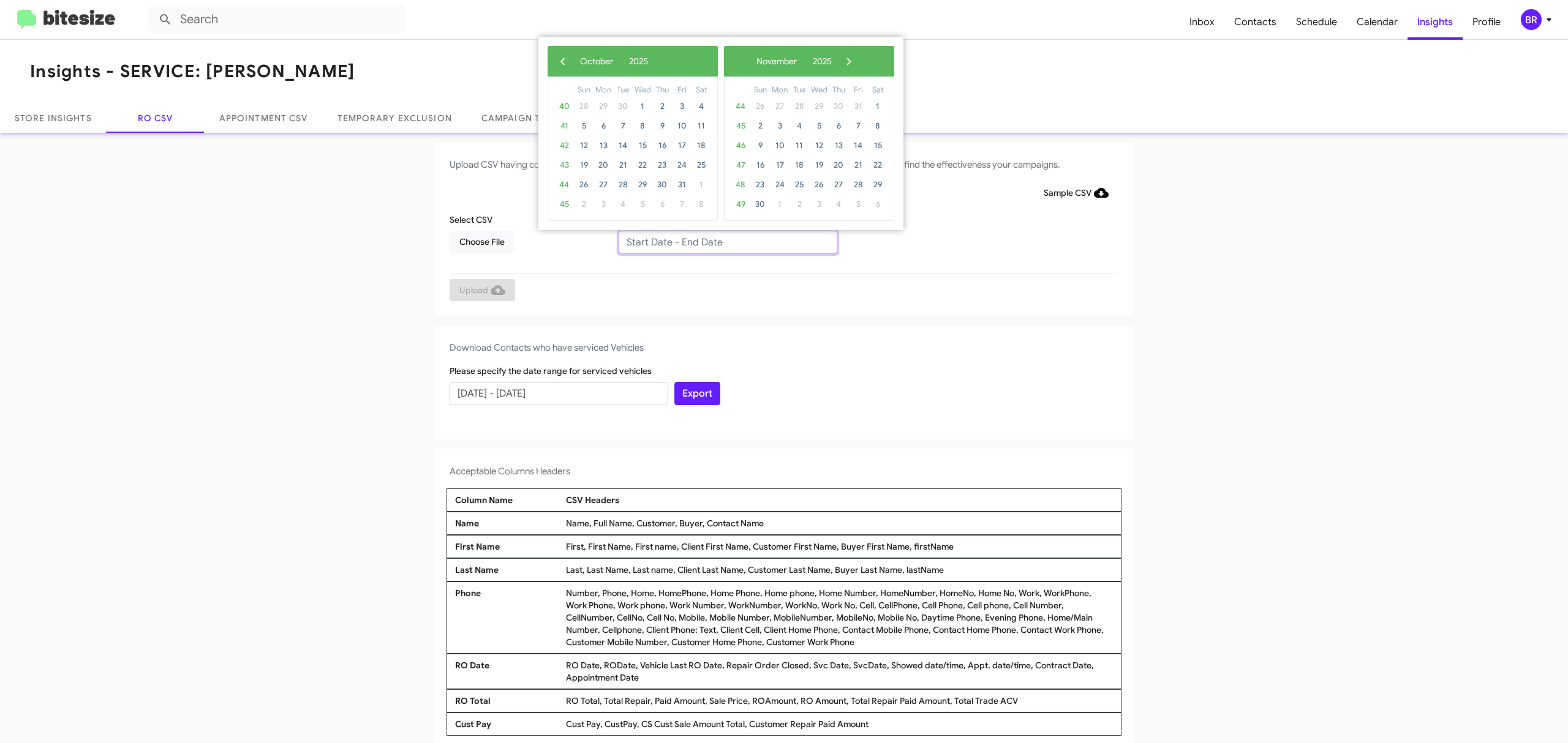
type input "[DATE] - [DATE]"
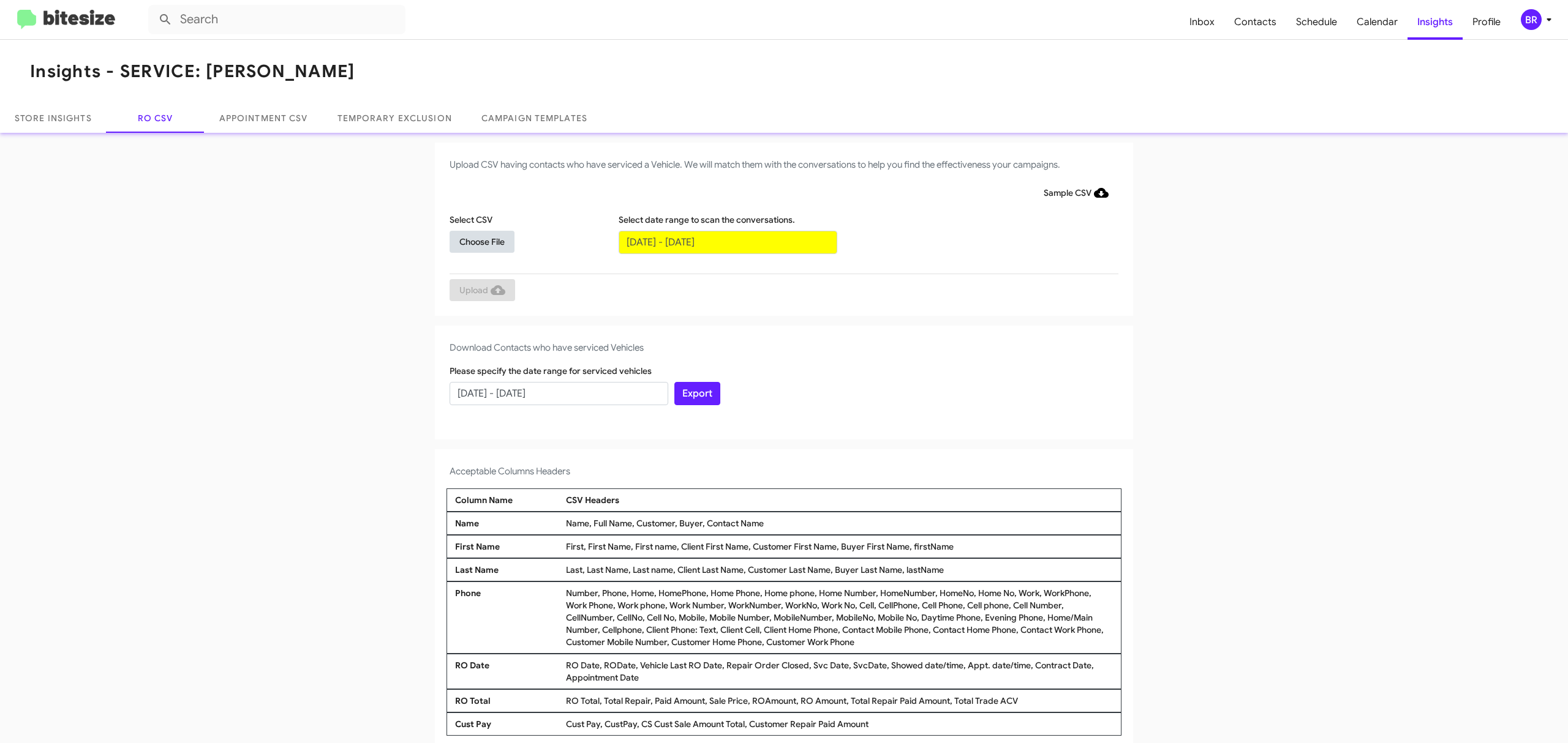
click at [475, 241] on span "Choose File" at bounding box center [482, 241] width 45 height 22
